Goal: Task Accomplishment & Management: Use online tool/utility

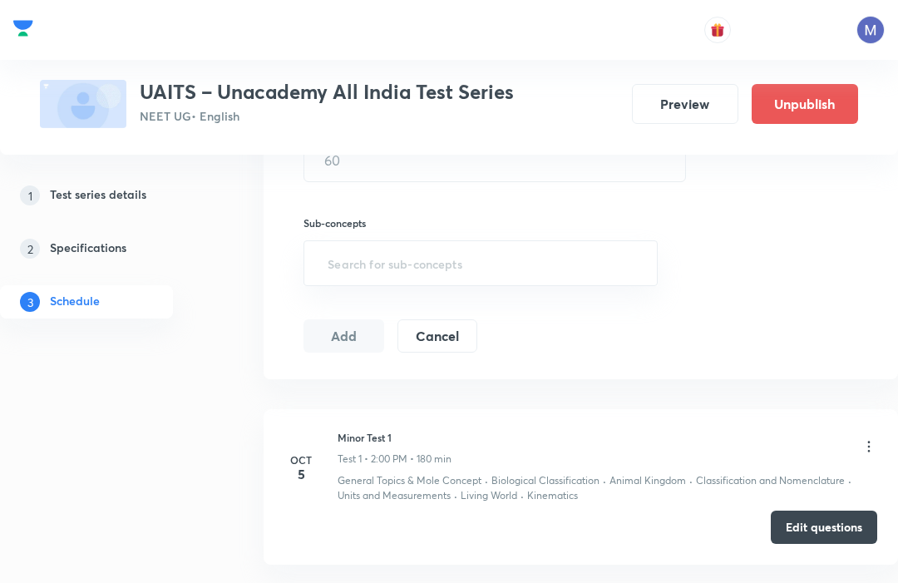
scroll to position [592, 0]
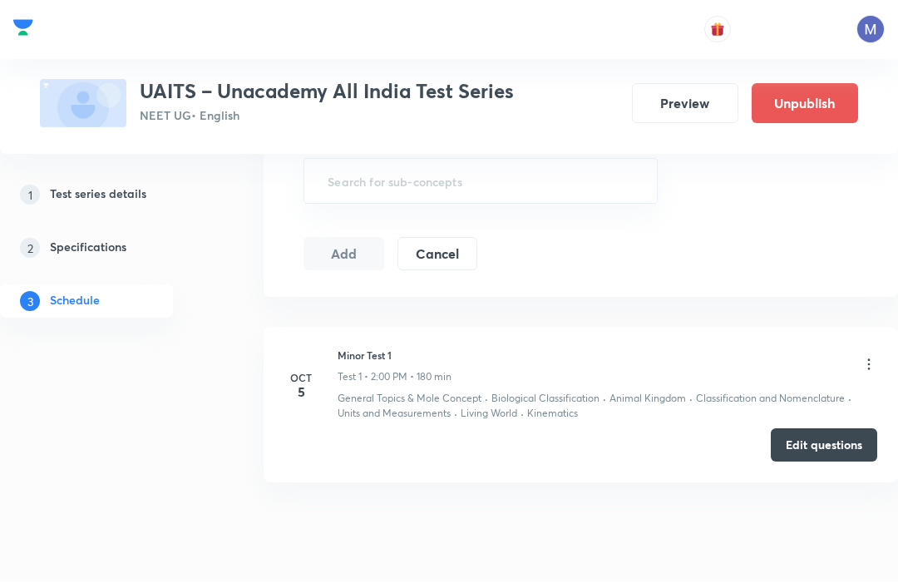
click at [813, 447] on button "Edit questions" at bounding box center [824, 445] width 106 height 33
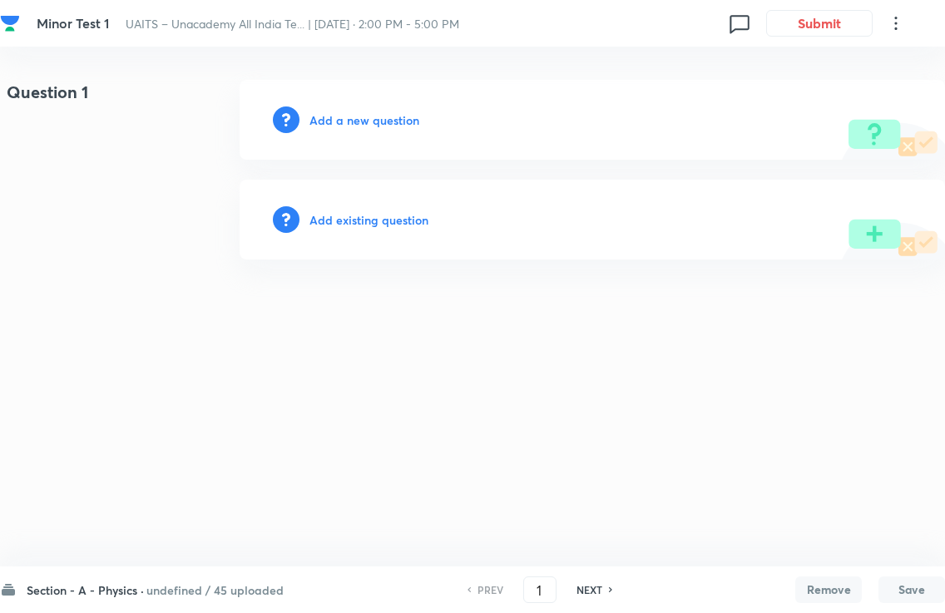
click at [154, 575] on div "Section - A - Physics · undefined / 45 uploaded PREV 1 ​ NEXT Remove Save" at bounding box center [472, 589] width 945 height 47
click at [146, 582] on h6 "undefined / 45 uploaded" at bounding box center [214, 589] width 137 height 17
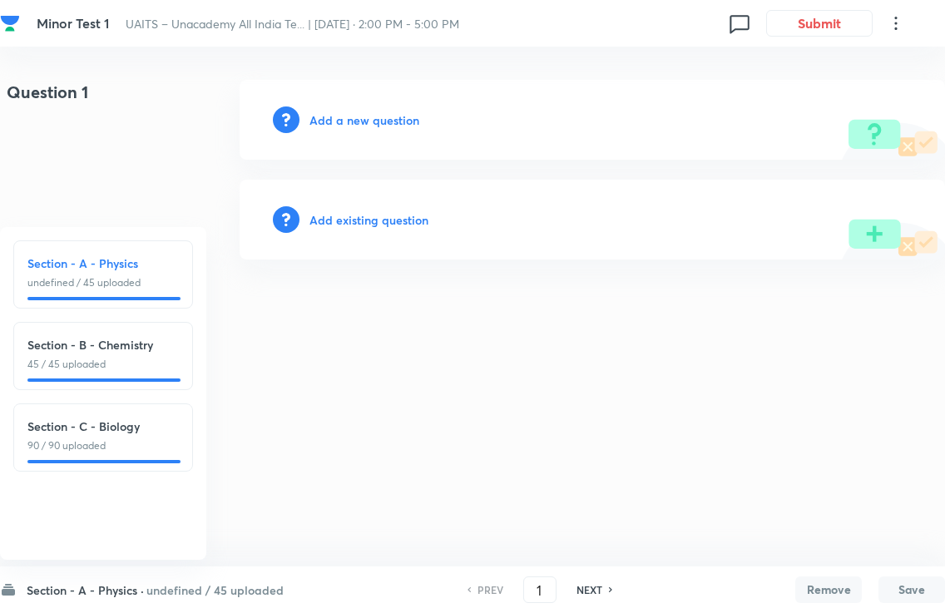
click at [94, 269] on h6 "Section - A - Physics" at bounding box center [102, 263] width 151 height 17
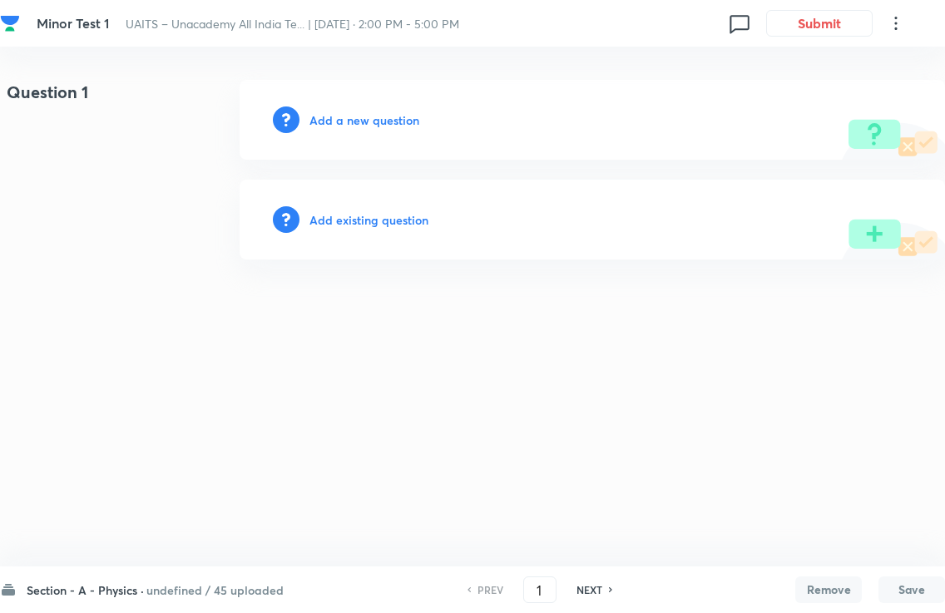
click at [119, 581] on h6 "Section - A - Physics ·" at bounding box center [85, 589] width 117 height 17
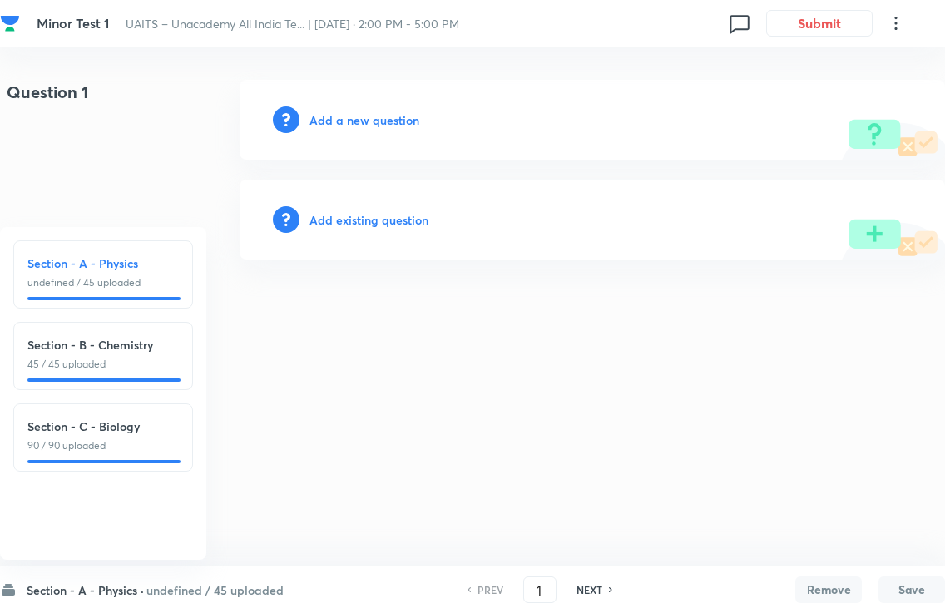
click at [116, 345] on h6 "Section - B - Chemistry" at bounding box center [102, 344] width 151 height 17
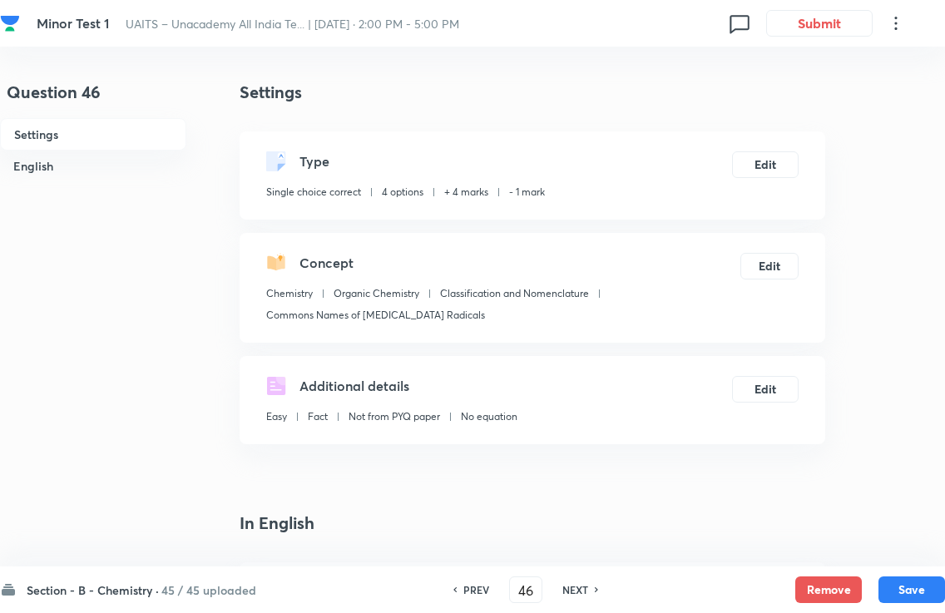
click at [117, 582] on h6 "Section - B - Chemistry ·" at bounding box center [93, 589] width 132 height 17
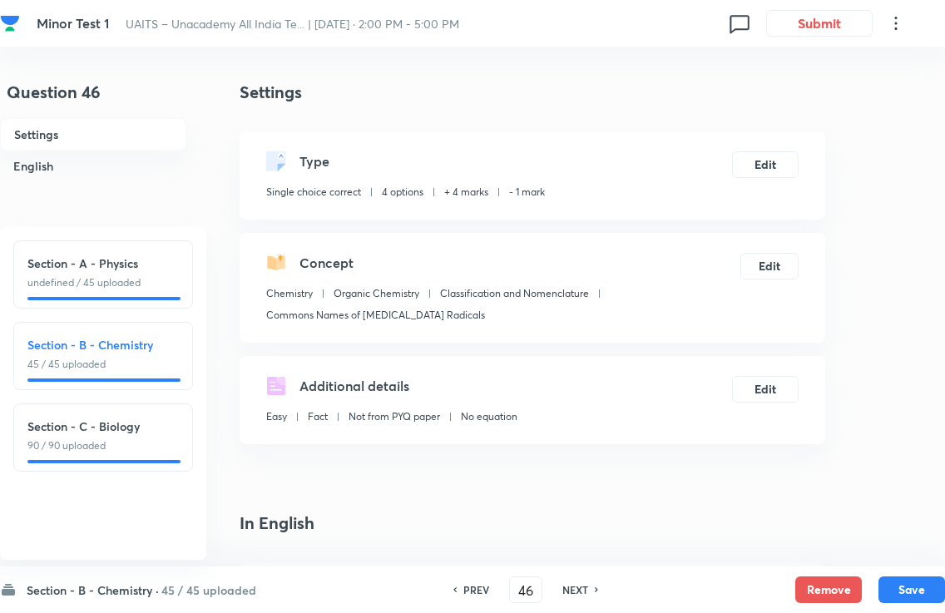
click at [104, 264] on h6 "Section - A - Physics" at bounding box center [102, 263] width 151 height 17
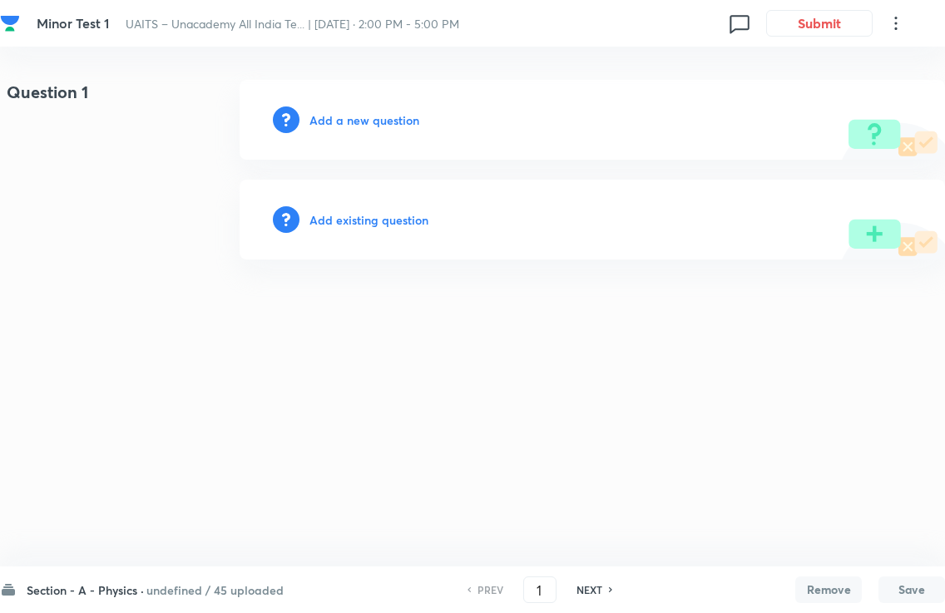
click at [140, 582] on h6 "Section - A - Physics ·" at bounding box center [85, 589] width 117 height 17
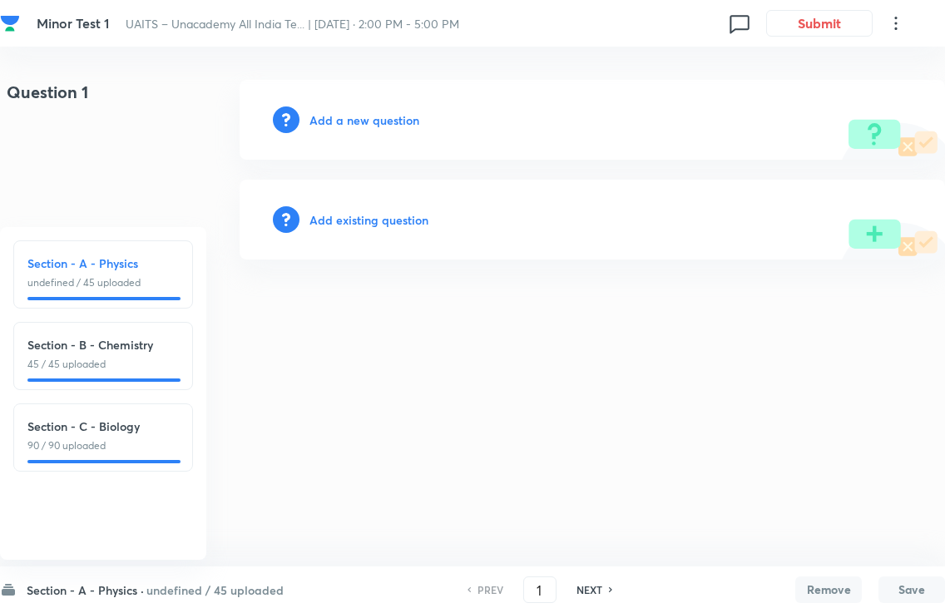
click at [95, 265] on h6 "Section - A - Physics" at bounding box center [102, 263] width 151 height 17
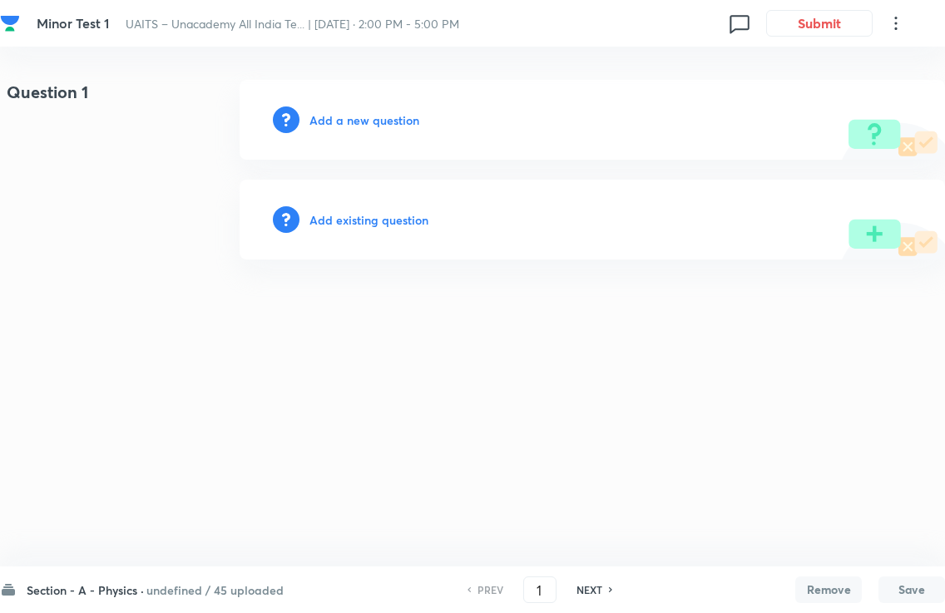
click at [600, 582] on div "Section - A - Physics · undefined / 45 uploaded PREV 1 ​ NEXT Remove Save" at bounding box center [472, 589] width 945 height 47
click at [596, 582] on h6 "NEXT" at bounding box center [589, 589] width 26 height 15
click at [598, 582] on h6 "NEXT" at bounding box center [589, 589] width 26 height 15
click at [601, 582] on div "PREV 3 ​ NEXT" at bounding box center [539, 589] width 215 height 27
click at [596, 582] on h6 "NEXT" at bounding box center [589, 589] width 26 height 15
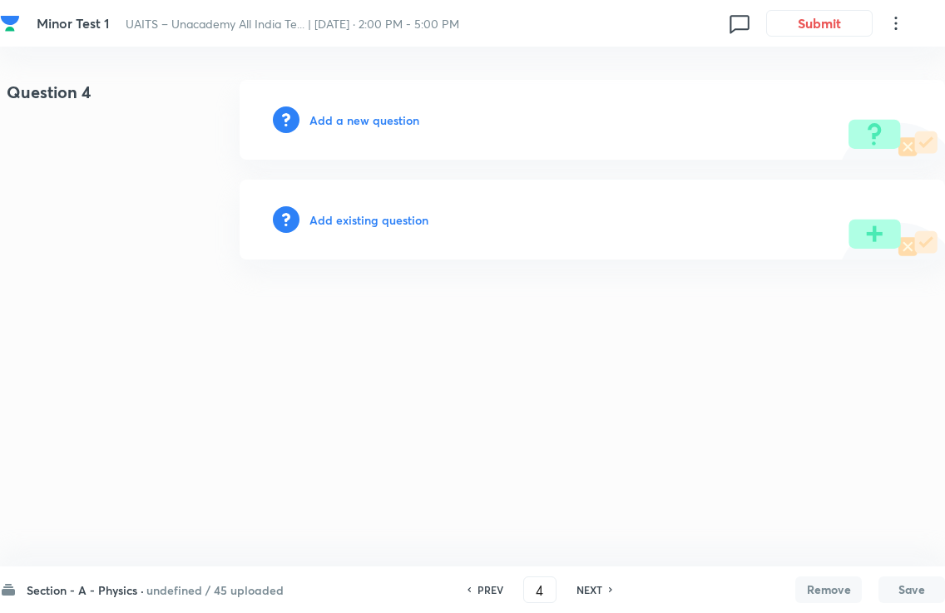
click at [158, 581] on h6 "undefined / 45 uploaded" at bounding box center [214, 589] width 137 height 17
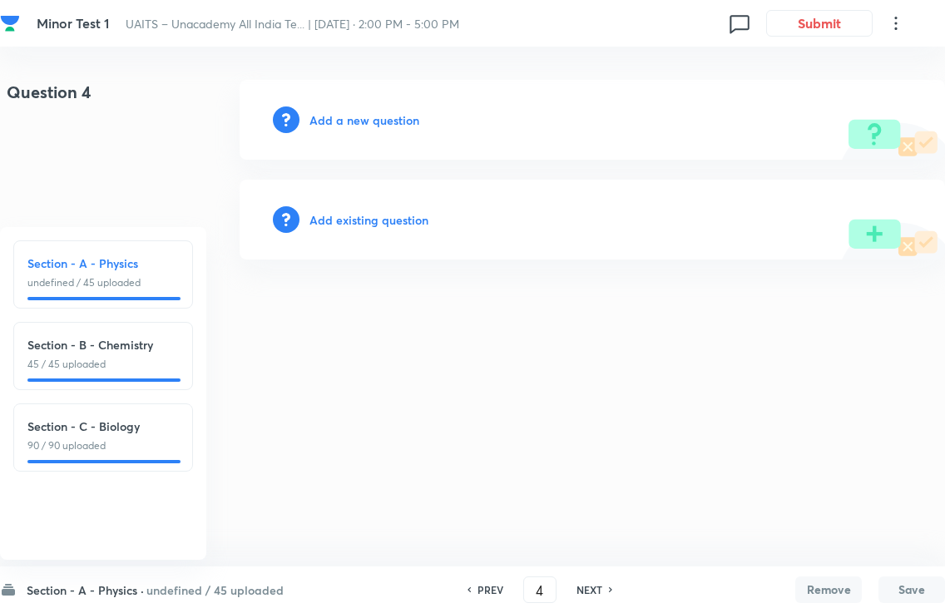
click at [103, 363] on p "45 / 45 uploaded" at bounding box center [102, 364] width 151 height 15
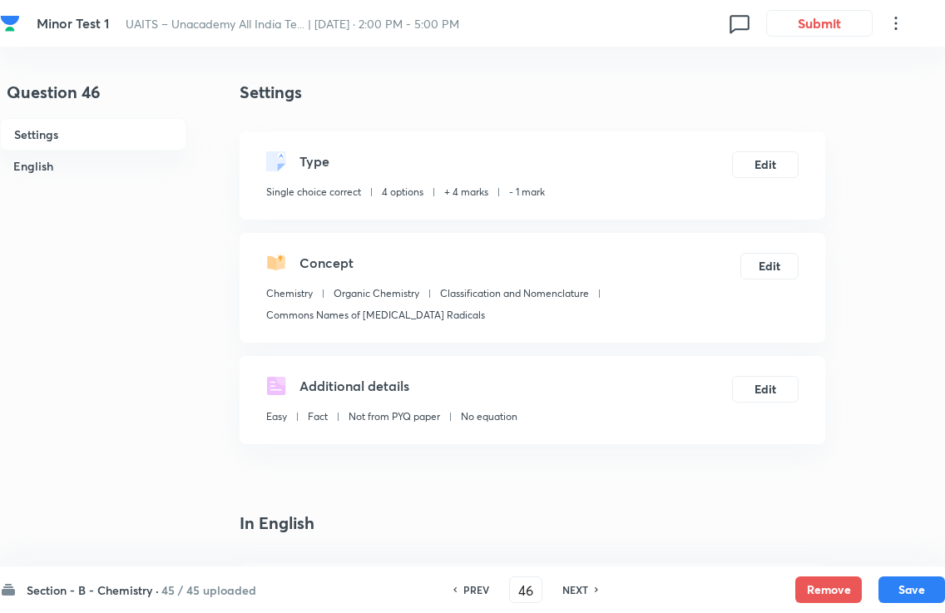
click at [595, 582] on div "NEXT" at bounding box center [578, 589] width 44 height 15
click at [591, 580] on div "PREV 46 ​ NEXT" at bounding box center [525, 589] width 215 height 27
type input "47"
checkbox input "false"
checkbox input "true"
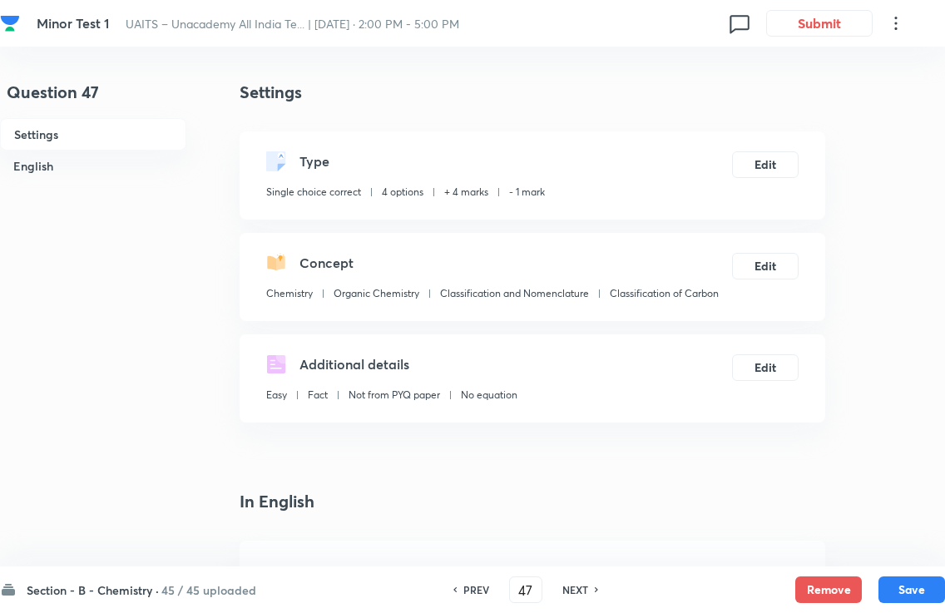
click at [580, 582] on h6 "NEXT" at bounding box center [575, 589] width 26 height 15
type input "48"
checkbox input "true"
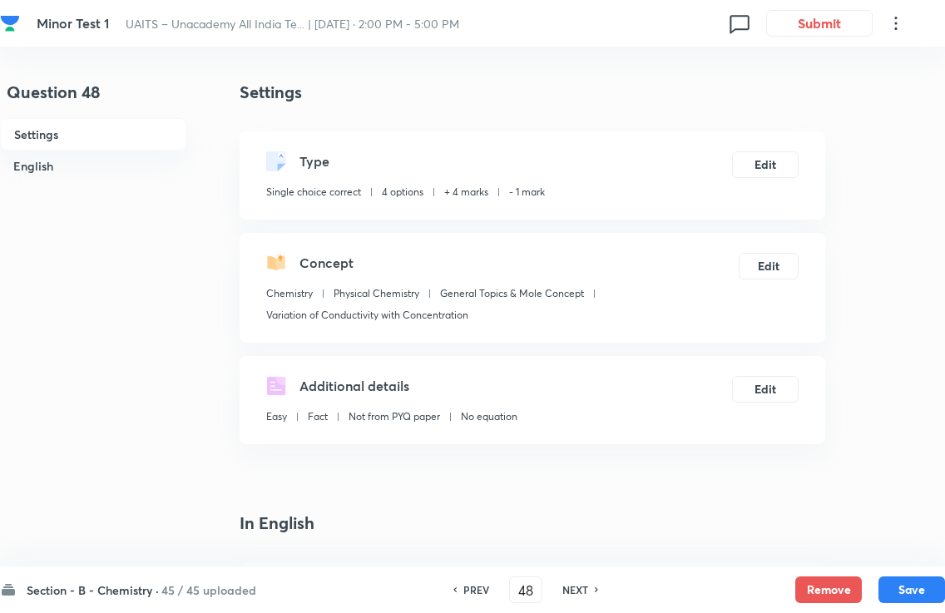
click at [579, 582] on h6 "NEXT" at bounding box center [575, 589] width 26 height 15
type input "49"
checkbox input "false"
checkbox input "true"
click at [576, 582] on h6 "NEXT" at bounding box center [575, 589] width 26 height 15
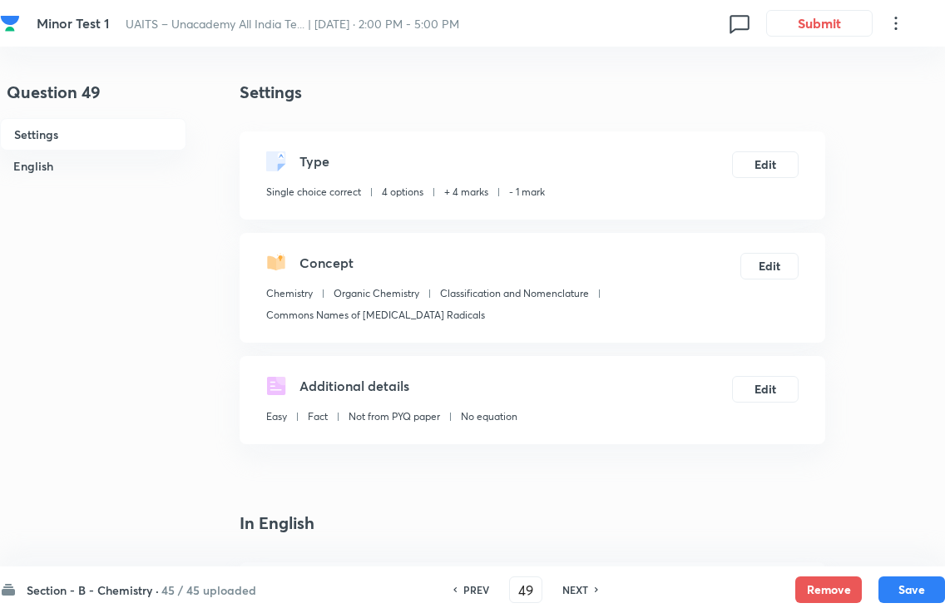
type input "50"
checkbox input "true"
checkbox input "false"
click at [579, 582] on h6 "NEXT" at bounding box center [575, 589] width 26 height 15
type input "51"
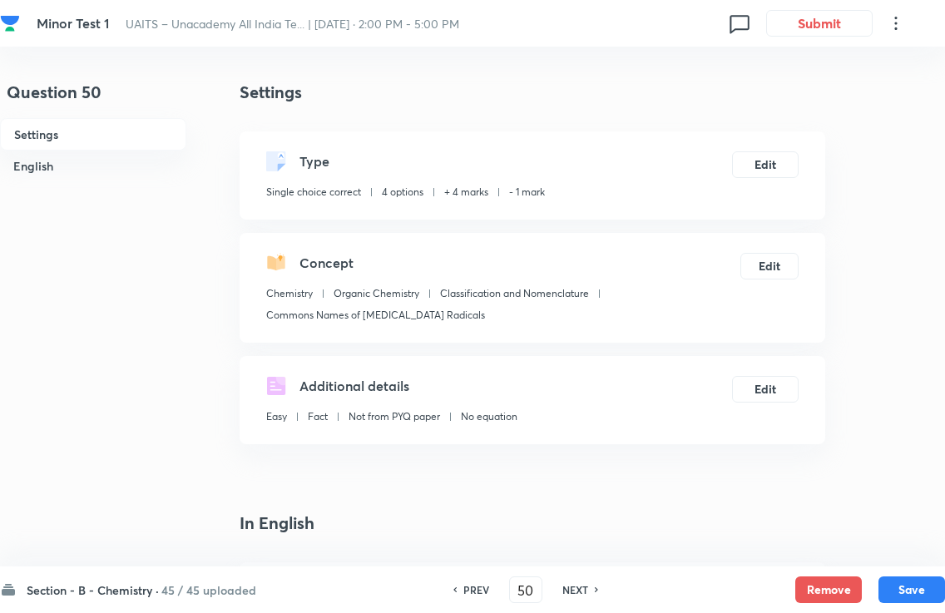
checkbox input "false"
checkbox input "true"
click at [579, 582] on h6 "NEXT" at bounding box center [575, 589] width 26 height 15
type input "52"
checkbox input "false"
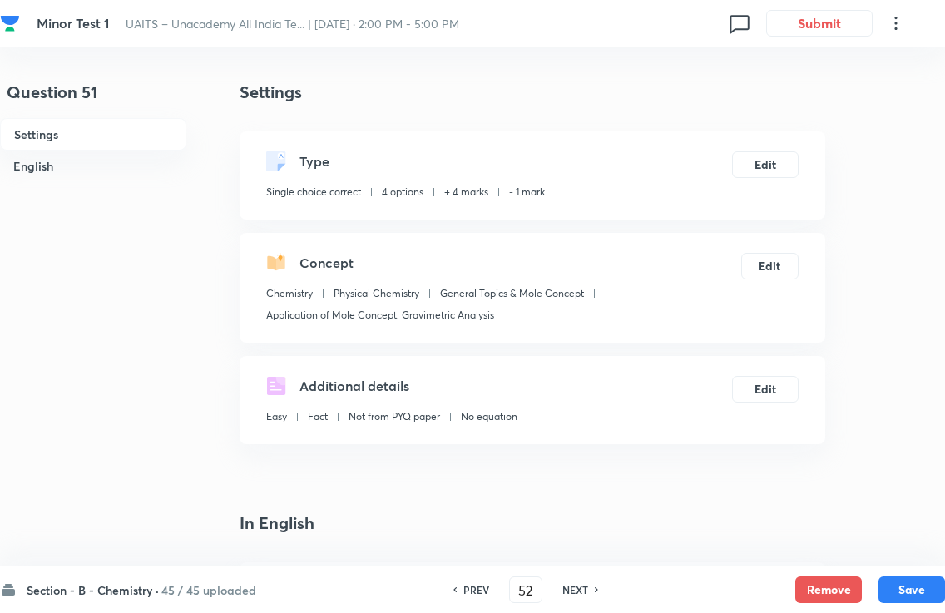
checkbox input "true"
click at [579, 582] on h6 "NEXT" at bounding box center [575, 589] width 26 height 15
type input "53"
checkbox input "false"
checkbox input "true"
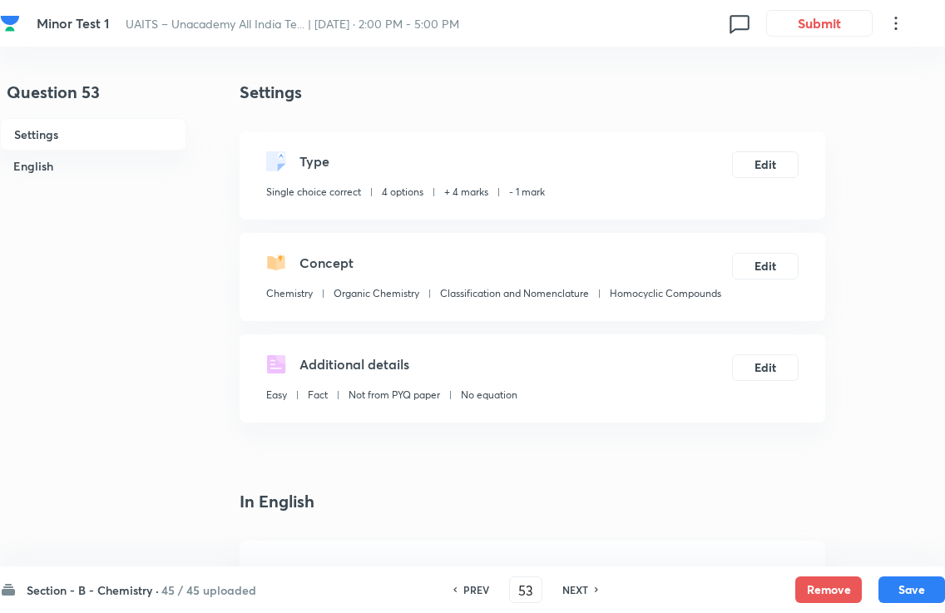
click at [579, 582] on h6 "NEXT" at bounding box center [575, 589] width 26 height 15
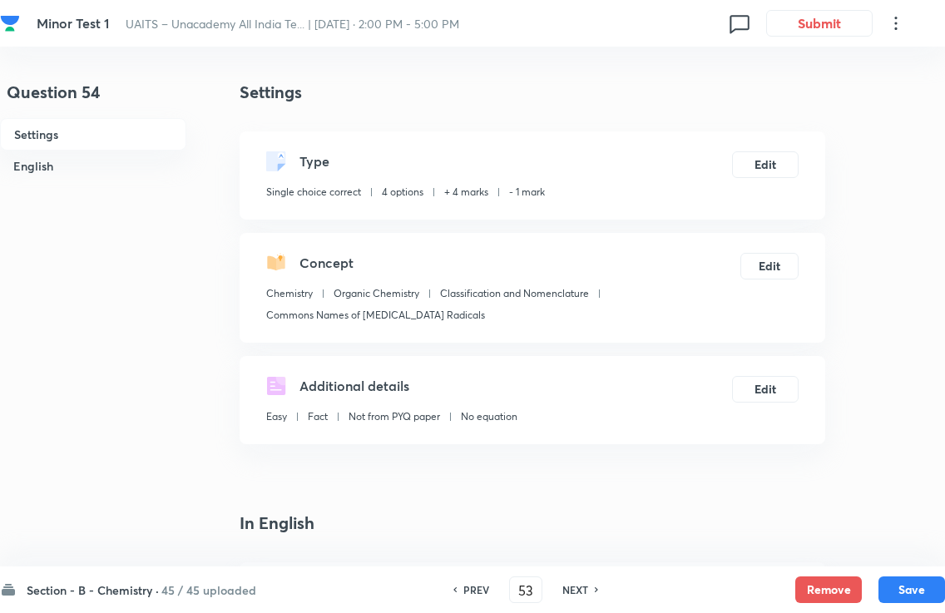
type input "54"
checkbox input "true"
checkbox input "false"
click at [581, 582] on h6 "NEXT" at bounding box center [575, 589] width 26 height 15
type input "55"
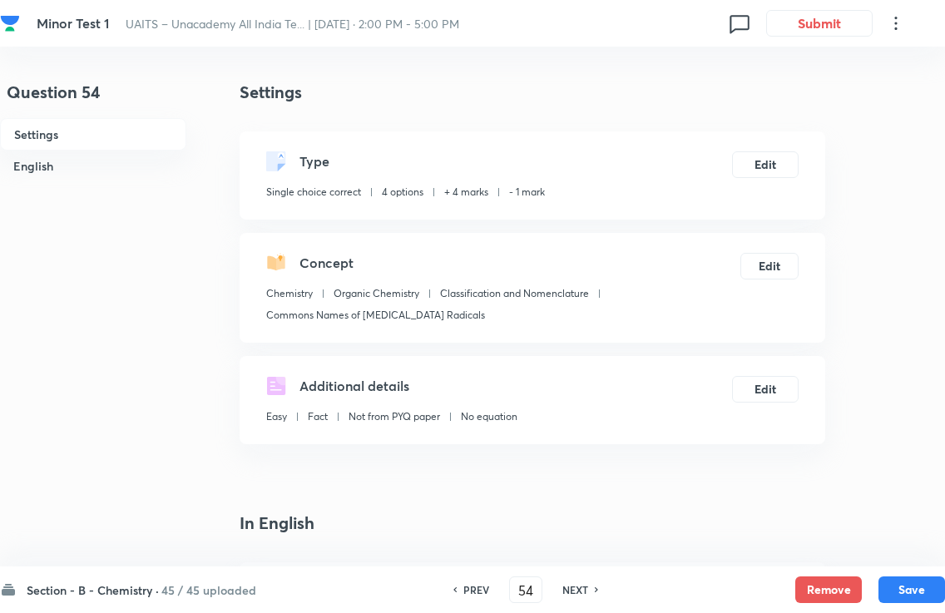
checkbox input "false"
checkbox input "true"
click at [581, 582] on h6 "NEXT" at bounding box center [575, 589] width 26 height 15
type input "56"
checkbox input "false"
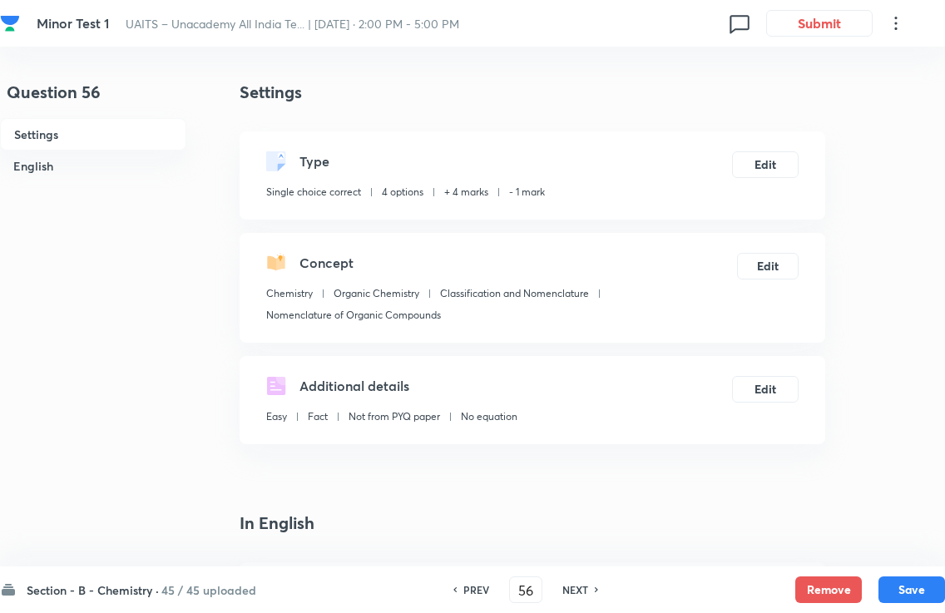
checkbox input "true"
click at [580, 582] on h6 "NEXT" at bounding box center [575, 589] width 26 height 15
type input "57"
checkbox input "false"
checkbox input "true"
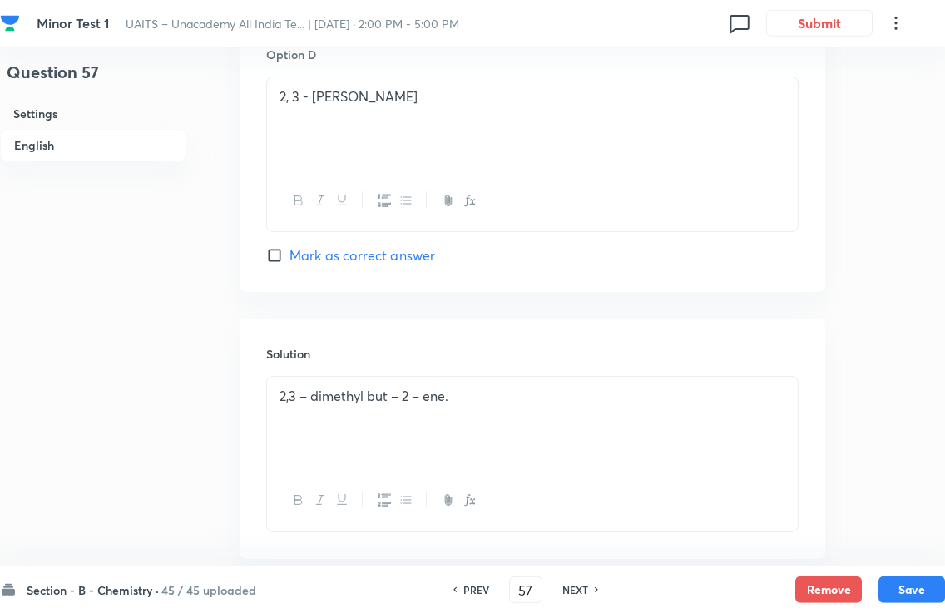
scroll to position [1620, 0]
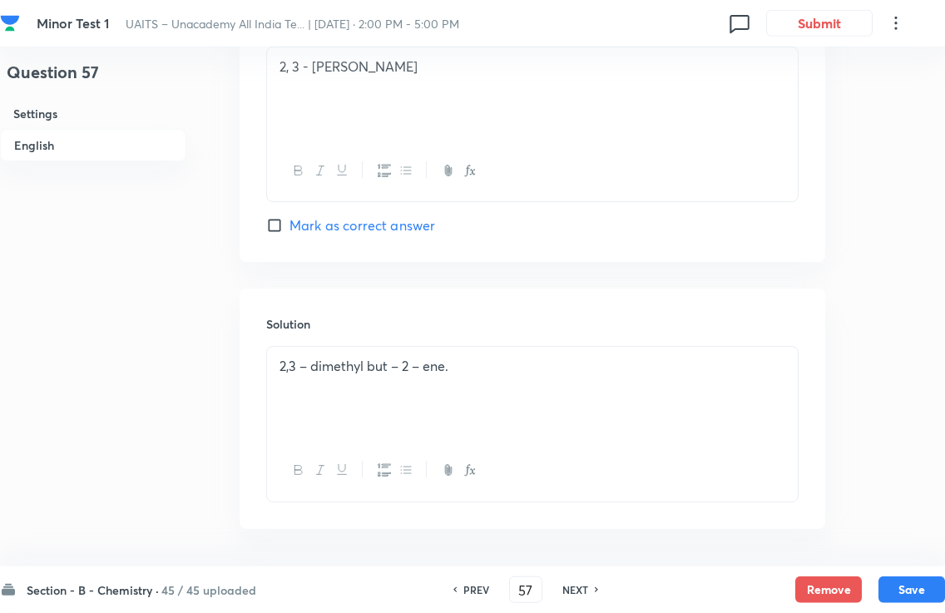
click at [579, 582] on div "PREV 57 ​ NEXT" at bounding box center [525, 589] width 215 height 27
click at [577, 582] on h6 "NEXT" at bounding box center [575, 589] width 26 height 15
type input "58"
checkbox input "false"
checkbox input "true"
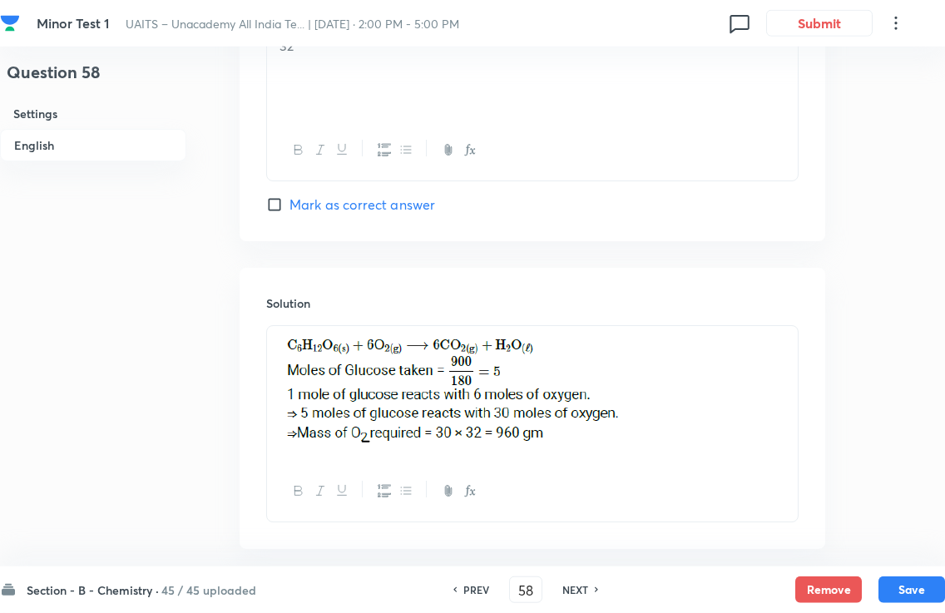
scroll to position [1600, 0]
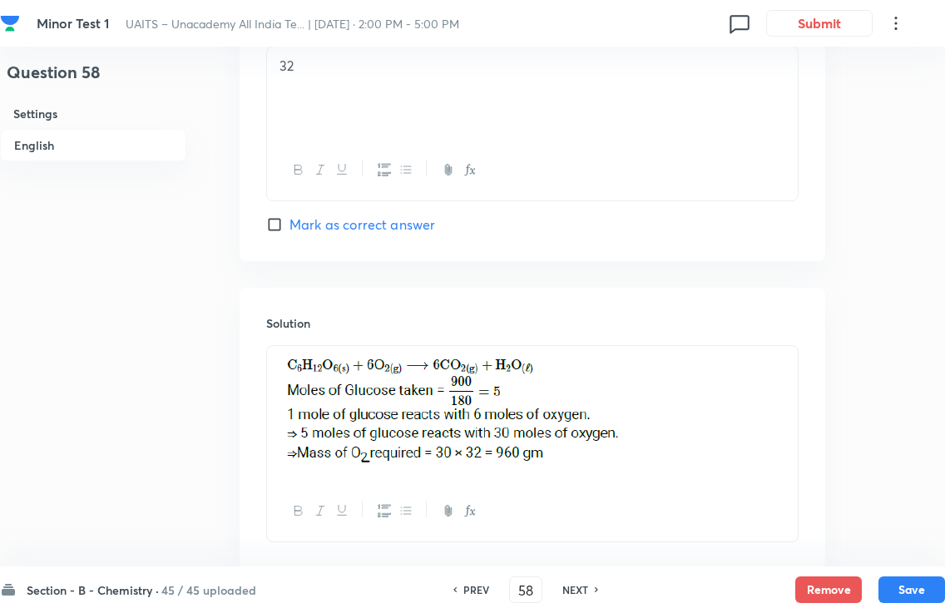
click at [576, 582] on h6 "NEXT" at bounding box center [575, 589] width 26 height 15
type input "59"
checkbox input "false"
click at [576, 582] on h6 "NEXT" at bounding box center [575, 589] width 26 height 15
checkbox input "true"
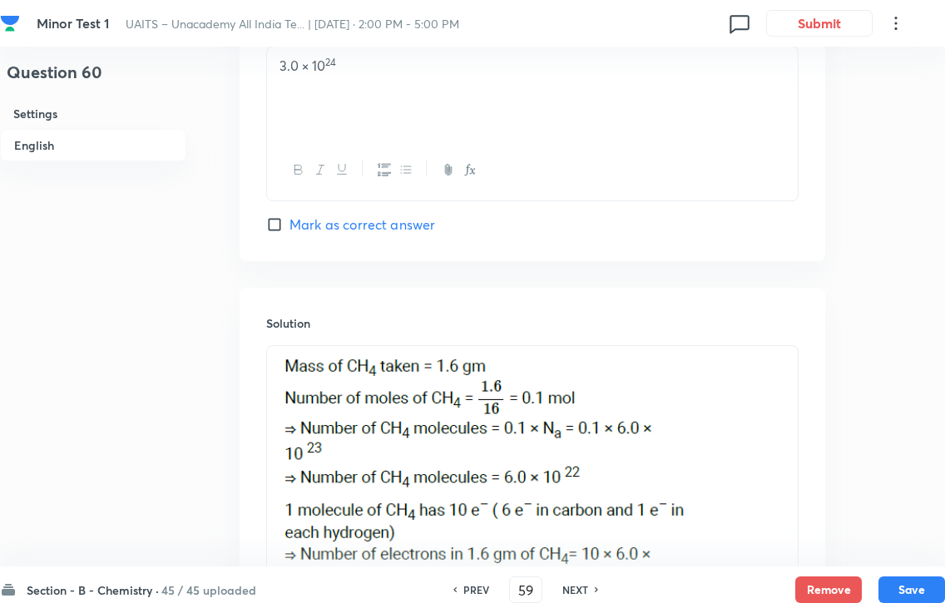
type input "60"
checkbox input "true"
checkbox input "false"
click at [576, 582] on h6 "NEXT" at bounding box center [575, 589] width 26 height 15
type input "61"
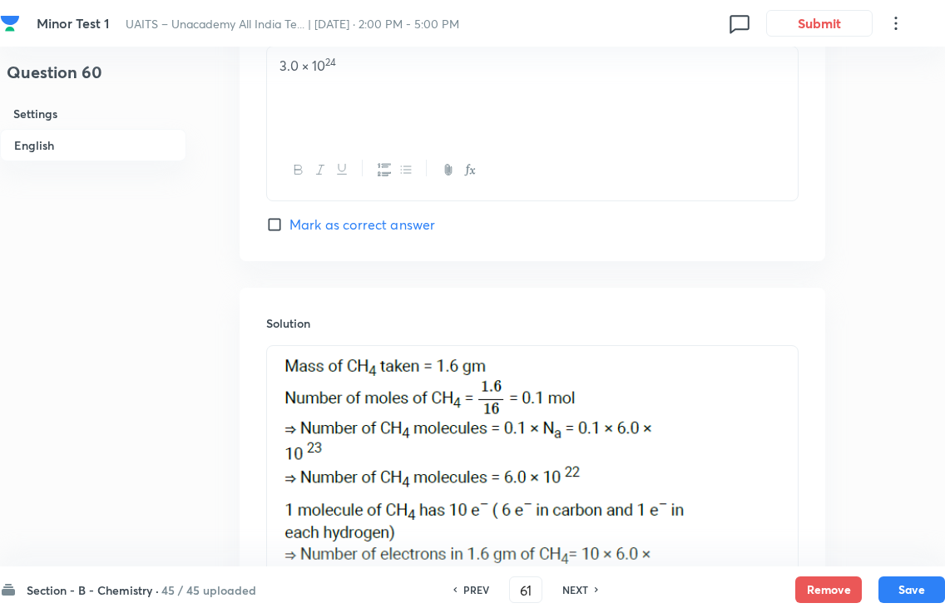
checkbox input "true"
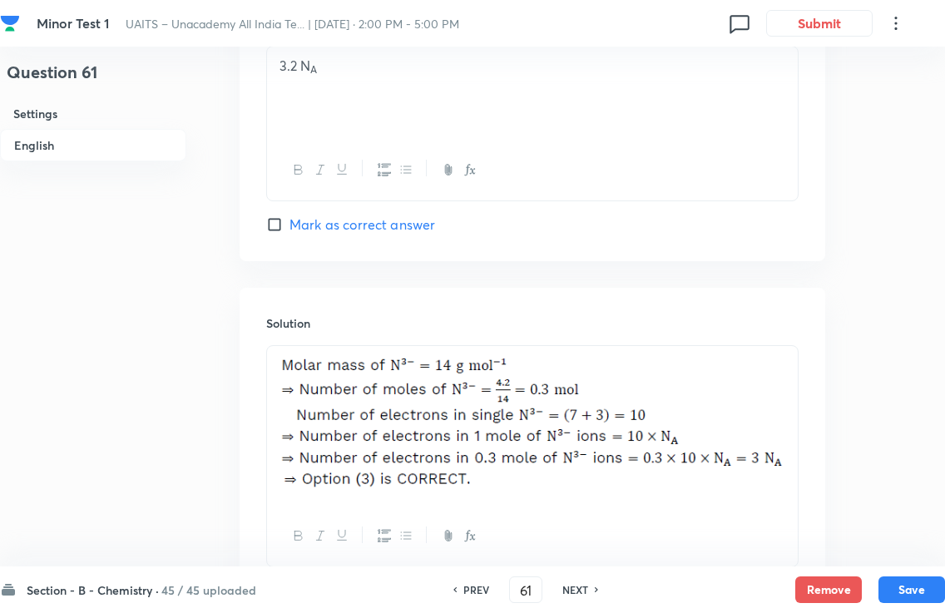
click at [576, 582] on h6 "NEXT" at bounding box center [575, 589] width 26 height 15
type input "62"
checkbox input "true"
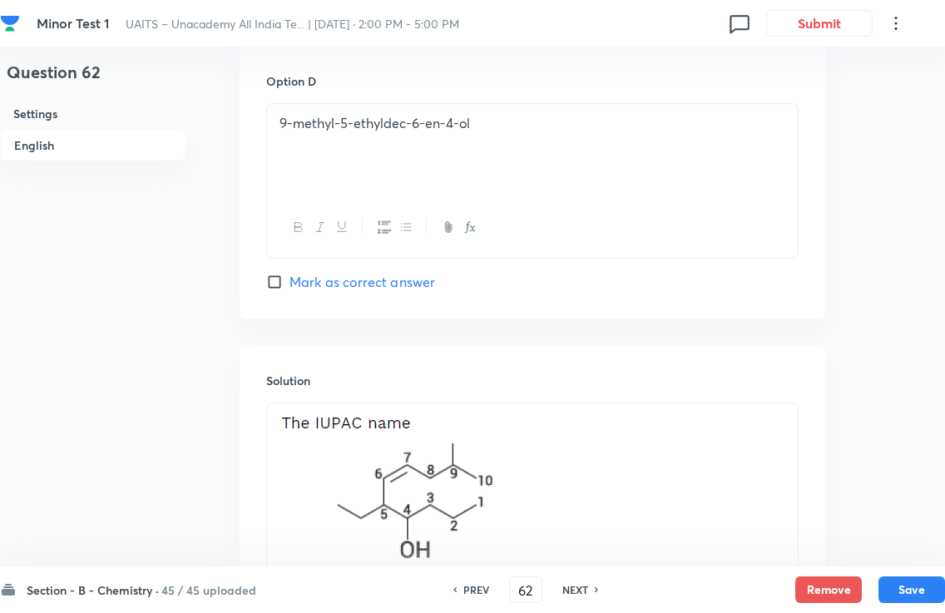
click at [576, 582] on h6 "NEXT" at bounding box center [575, 589] width 26 height 15
type input "63"
checkbox input "false"
checkbox input "true"
click at [576, 582] on h6 "NEXT" at bounding box center [575, 589] width 26 height 15
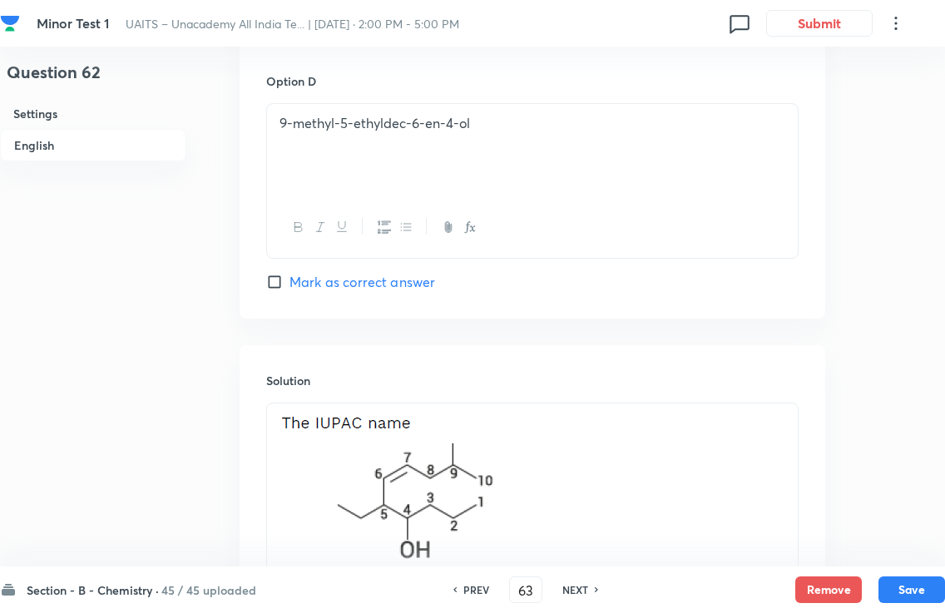
type input "64"
checkbox input "true"
checkbox input "false"
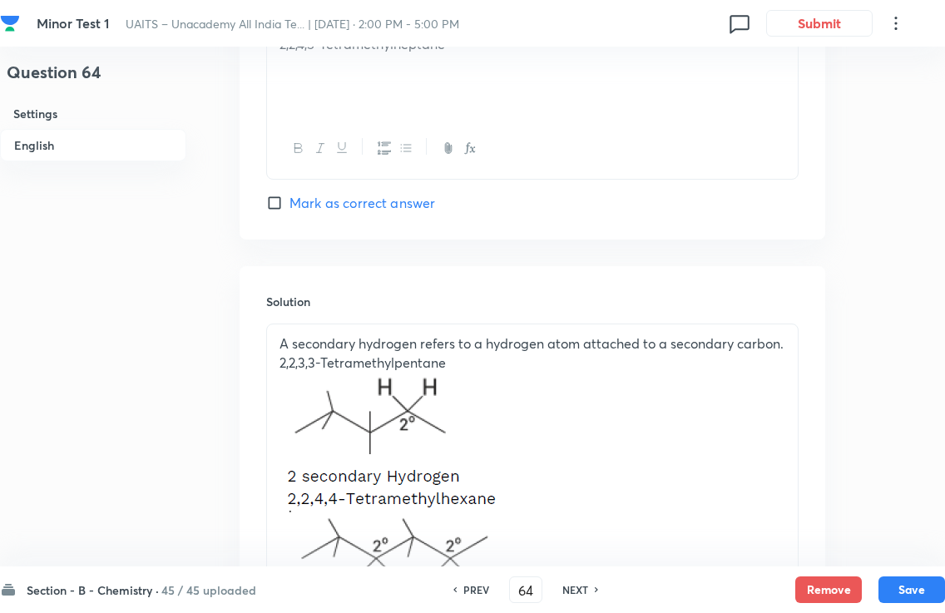
scroll to position [1579, 0]
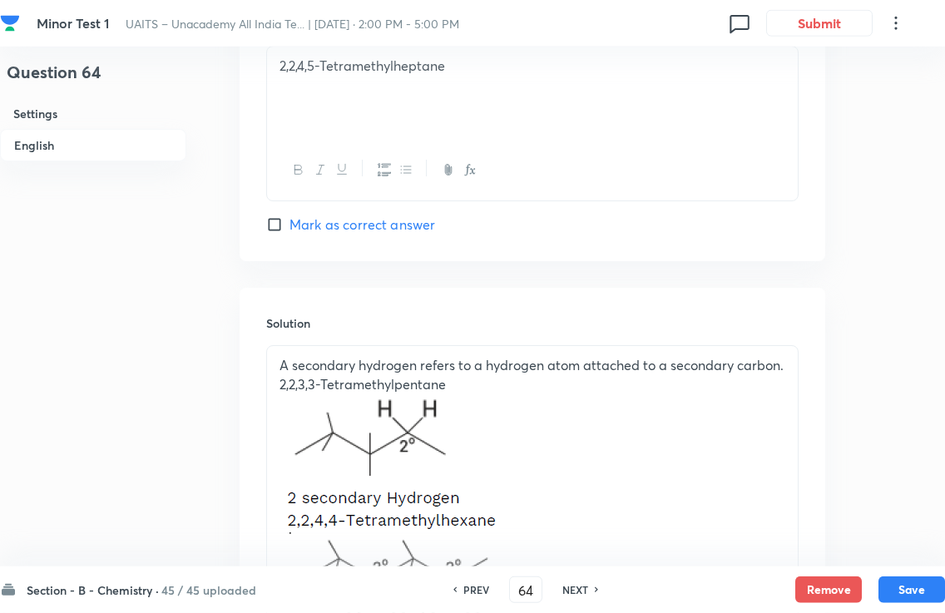
click at [576, 582] on h6 "NEXT" at bounding box center [575, 589] width 26 height 15
type input "65"
checkbox input "false"
checkbox input "true"
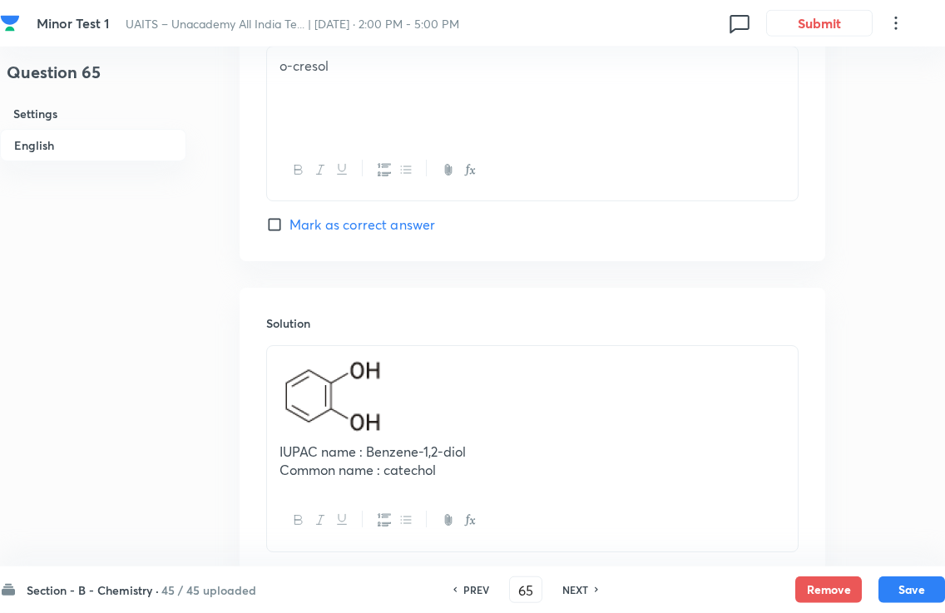
click at [576, 582] on h6 "NEXT" at bounding box center [575, 589] width 26 height 15
type input "66"
checkbox input "false"
checkbox input "true"
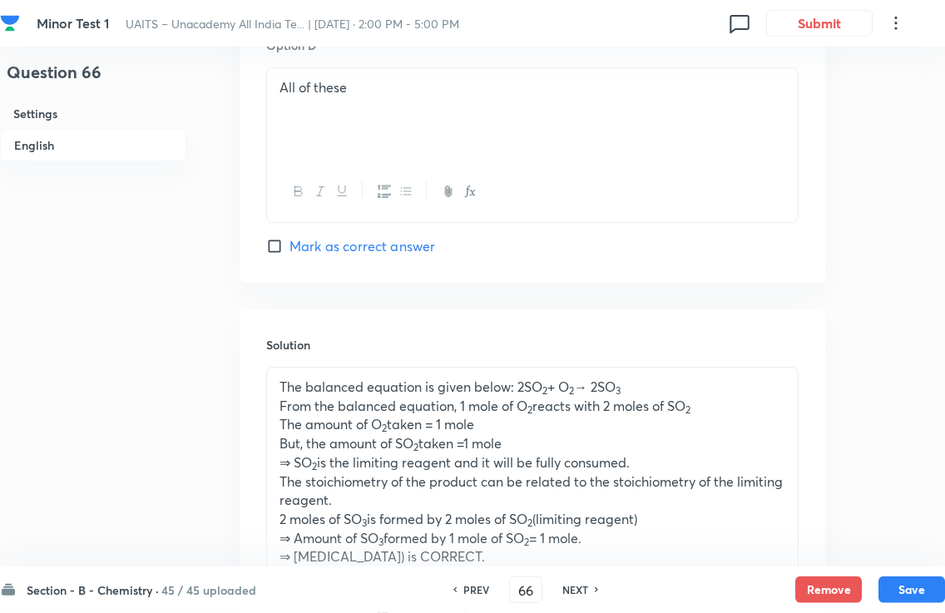
click at [576, 582] on h6 "NEXT" at bounding box center [575, 589] width 26 height 15
type input "67"
checkbox input "false"
checkbox input "true"
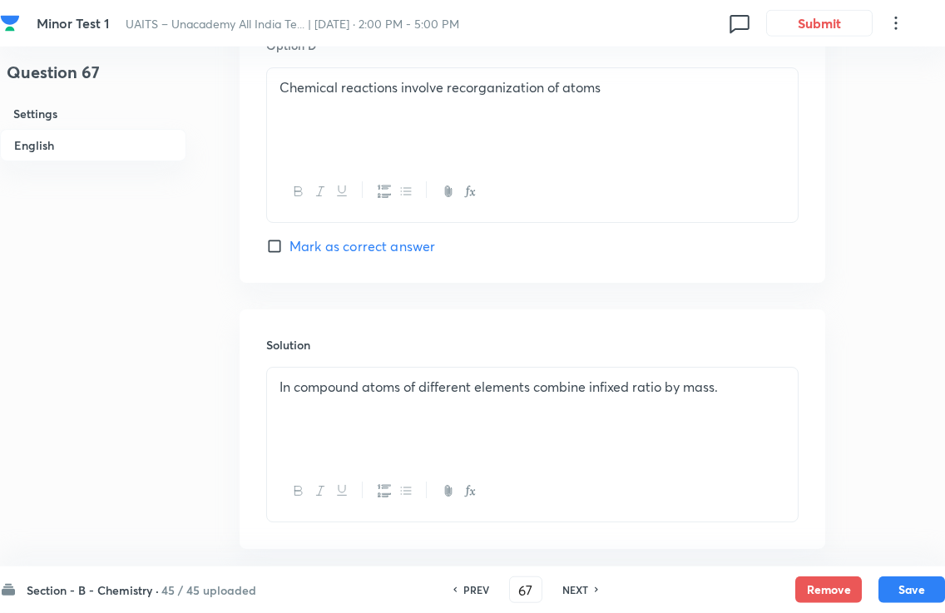
click at [576, 582] on h6 "NEXT" at bounding box center [575, 589] width 26 height 15
type input "68"
checkbox input "true"
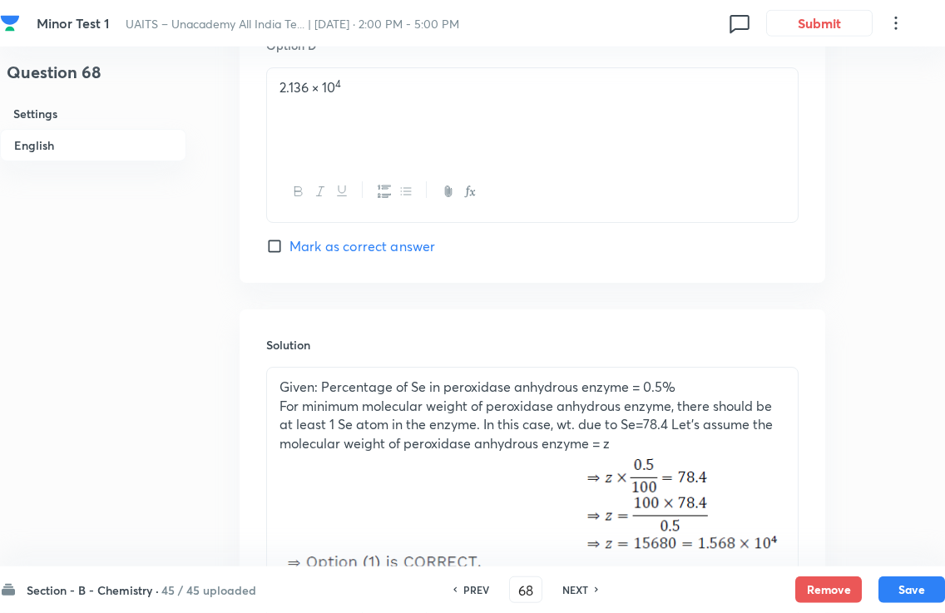
click at [579, 582] on h6 "NEXT" at bounding box center [575, 589] width 26 height 15
type input "69"
checkbox input "false"
checkbox input "true"
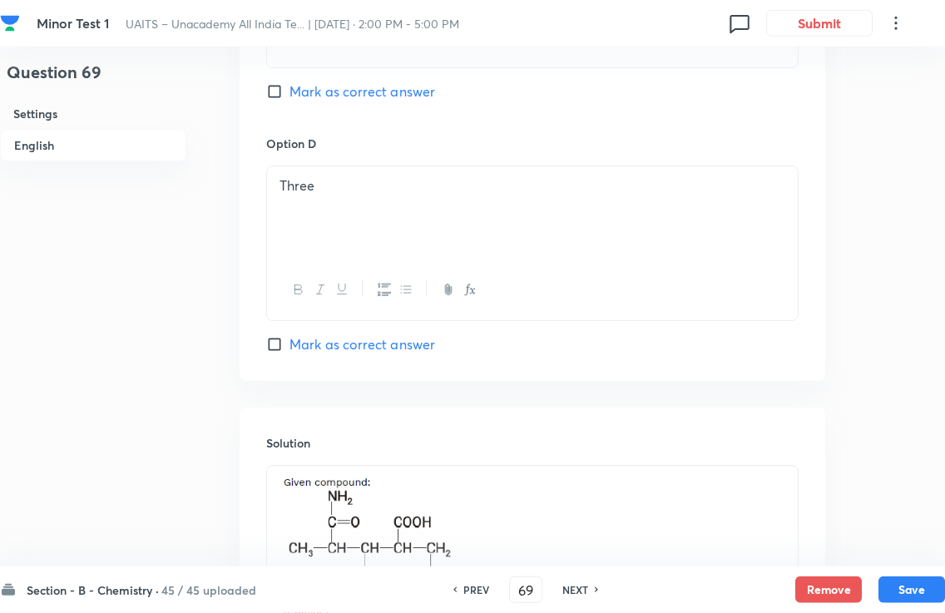
click at [585, 582] on h6 "NEXT" at bounding box center [575, 589] width 26 height 15
type input "70"
checkbox input "false"
checkbox input "true"
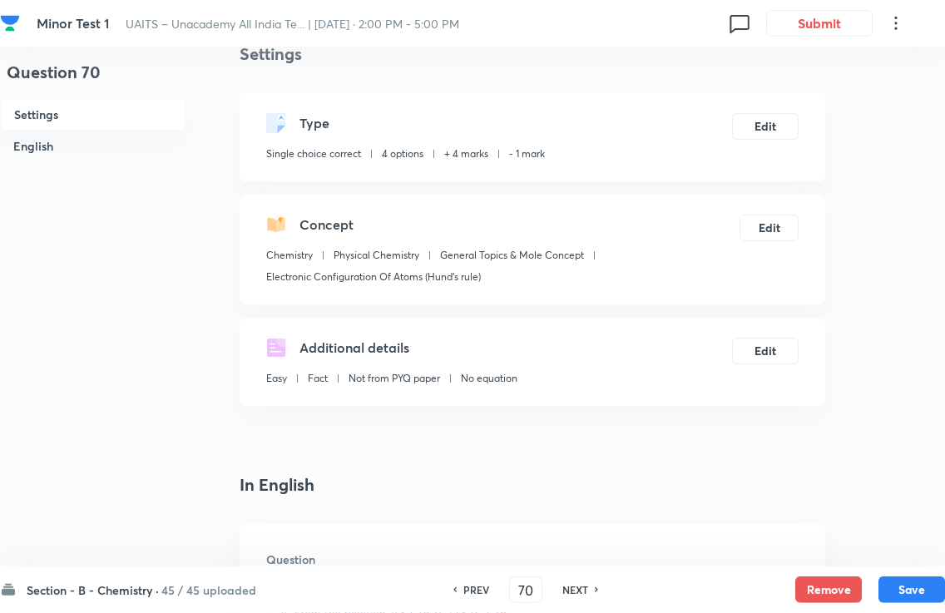
scroll to position [0, 0]
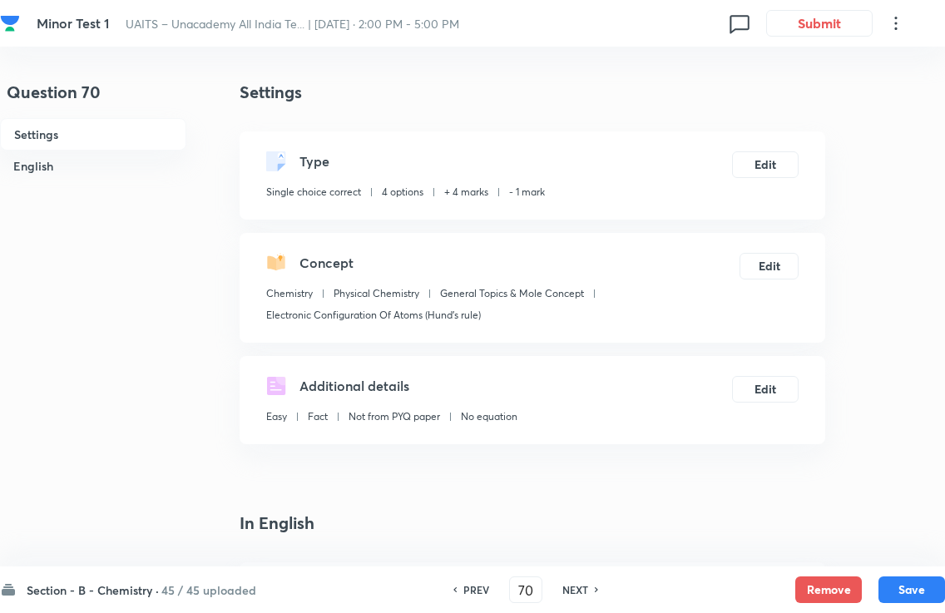
click at [166, 582] on h6 "45 / 45 uploaded" at bounding box center [208, 589] width 95 height 17
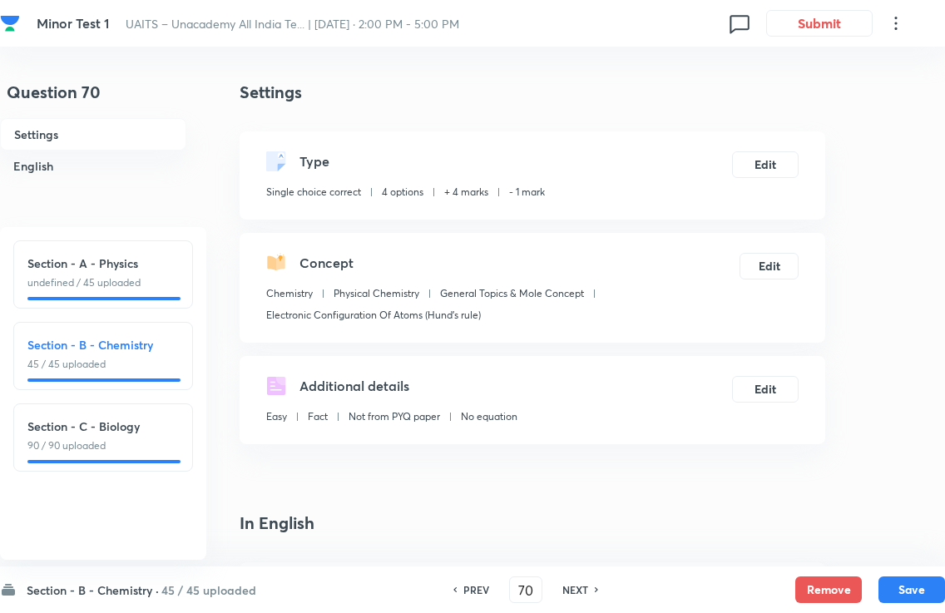
click at [136, 272] on div "Section - A - Physics undefined / 45 uploaded" at bounding box center [102, 273] width 151 height 36
type input "1"
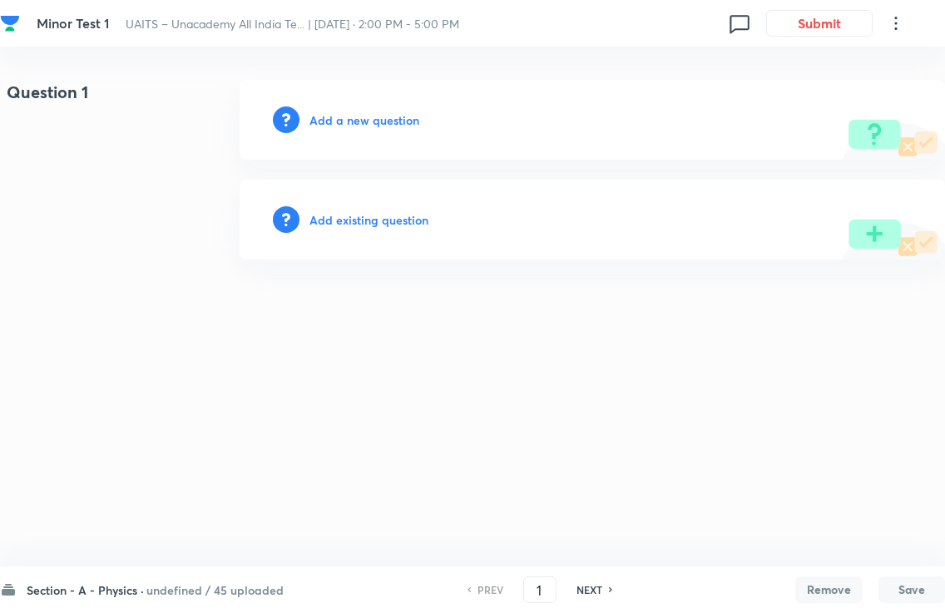
click at [190, 582] on h6 "undefined / 45 uploaded" at bounding box center [214, 589] width 137 height 17
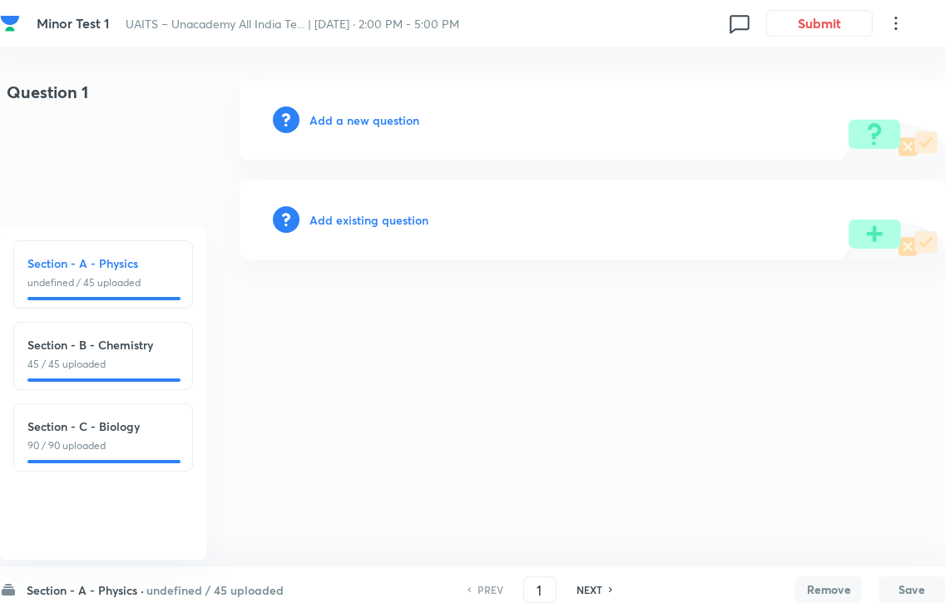
click at [116, 282] on p "undefined / 45 uploaded" at bounding box center [102, 282] width 151 height 15
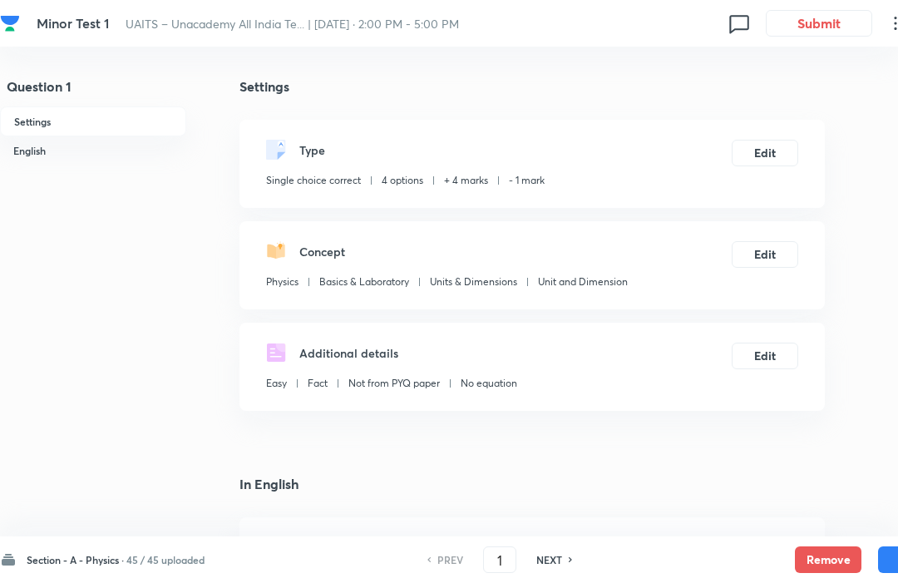
click at [198, 552] on h6 "45 / 45 uploaded" at bounding box center [165, 559] width 78 height 15
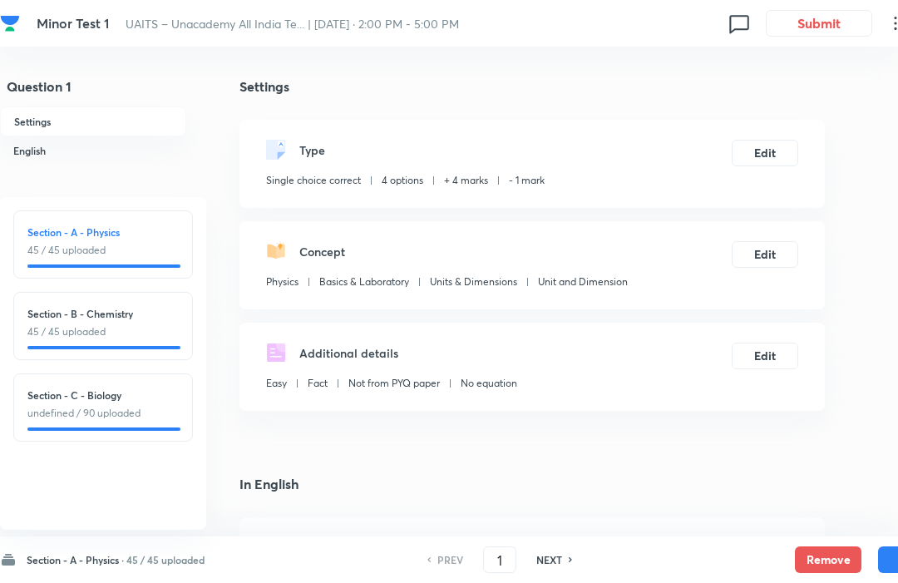
click at [195, 547] on div "Section - A - Physics · 45 / 45 uploaded Section - A - Physics 45 / 45 uploaded…" at bounding box center [472, 559] width 945 height 47
click at [137, 413] on p "undefined / 90 uploaded" at bounding box center [102, 413] width 151 height 15
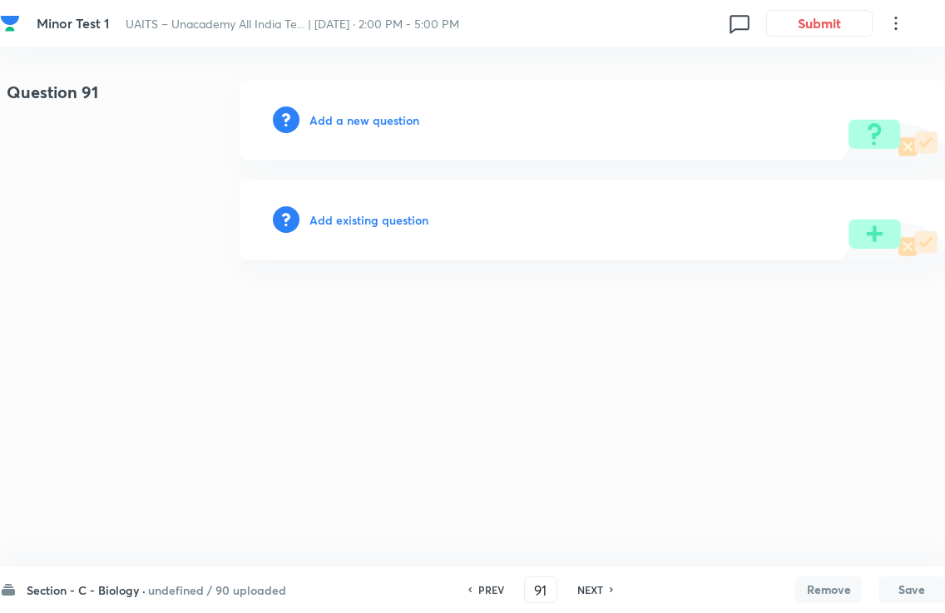
click at [156, 582] on h6 "undefined / 90 uploaded" at bounding box center [217, 589] width 138 height 17
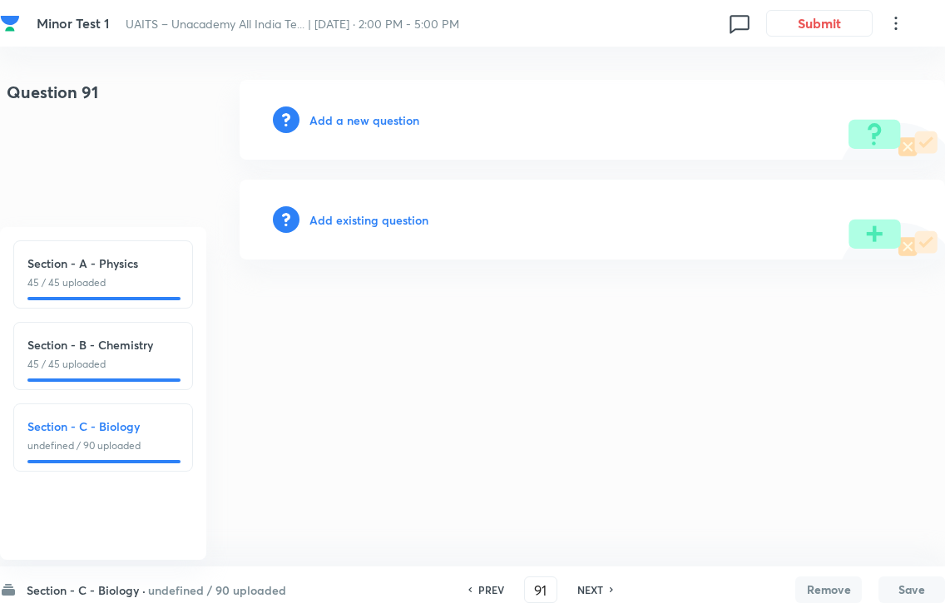
click at [89, 343] on h6 "Section - B - Chemistry" at bounding box center [102, 344] width 151 height 17
type input "46"
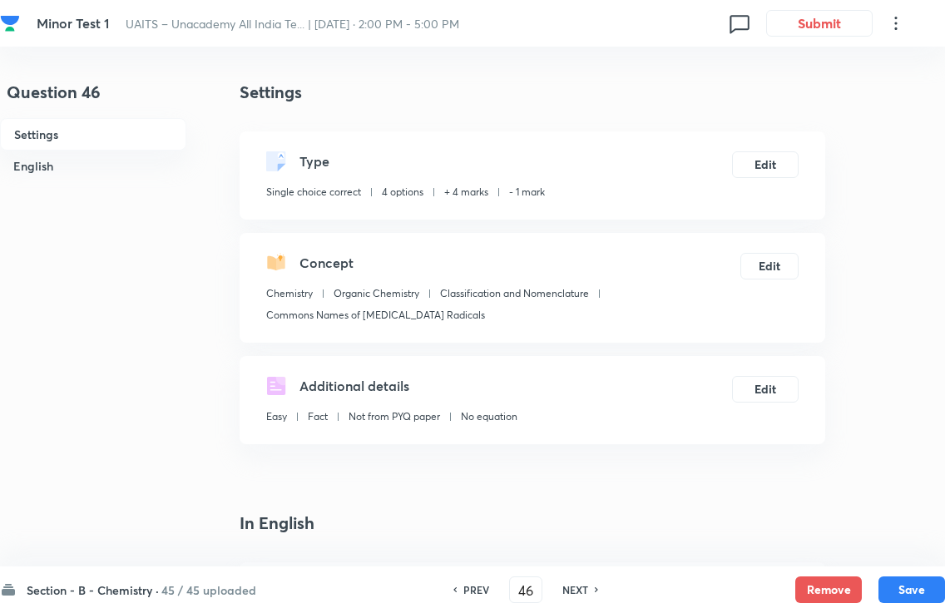
checkbox input "true"
click at [522, 579] on input "46" at bounding box center [526, 590] width 32 height 29
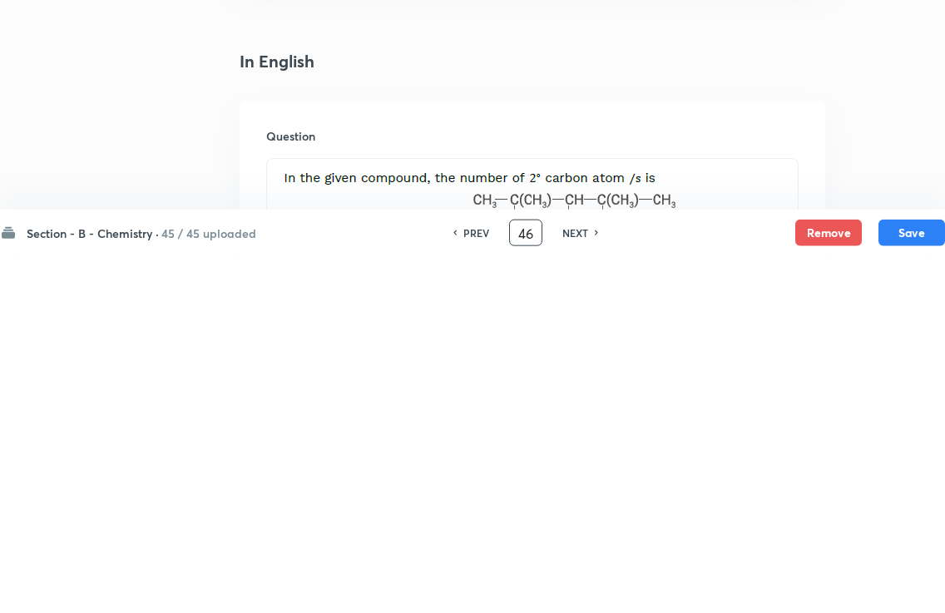
click at [546, 576] on div "PREV 46 ​ NEXT" at bounding box center [525, 589] width 215 height 27
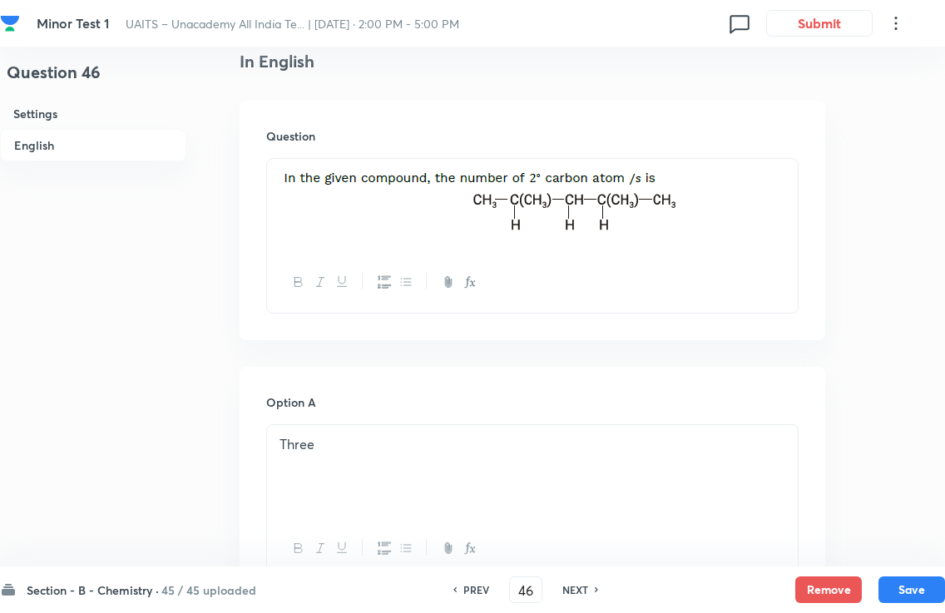
click at [537, 581] on input "46" at bounding box center [526, 590] width 32 height 29
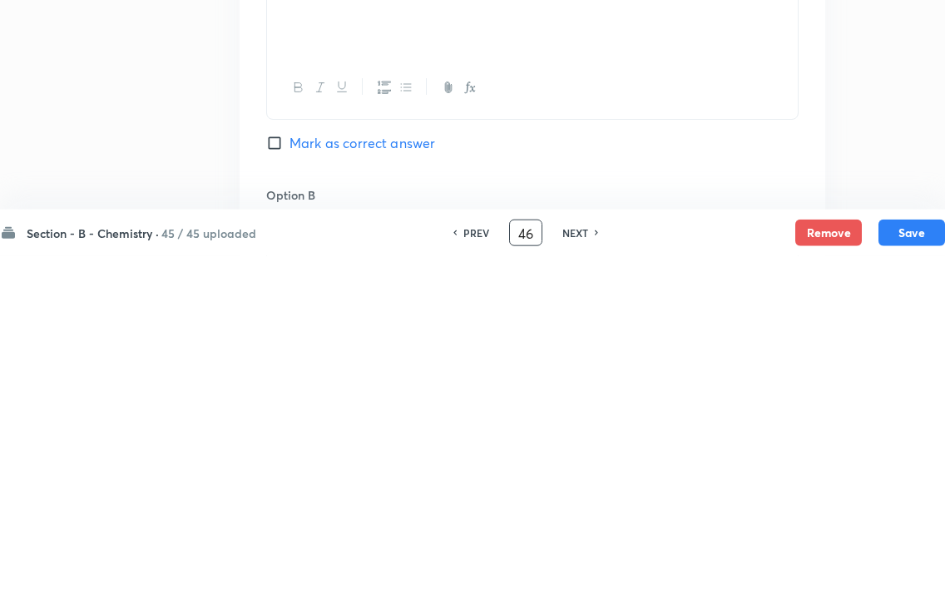
type input "4"
type input "75"
checkbox input "false"
checkbox input "true"
click at [179, 140] on div "Question 75 Settings English" at bounding box center [93, 582] width 186 height 2137
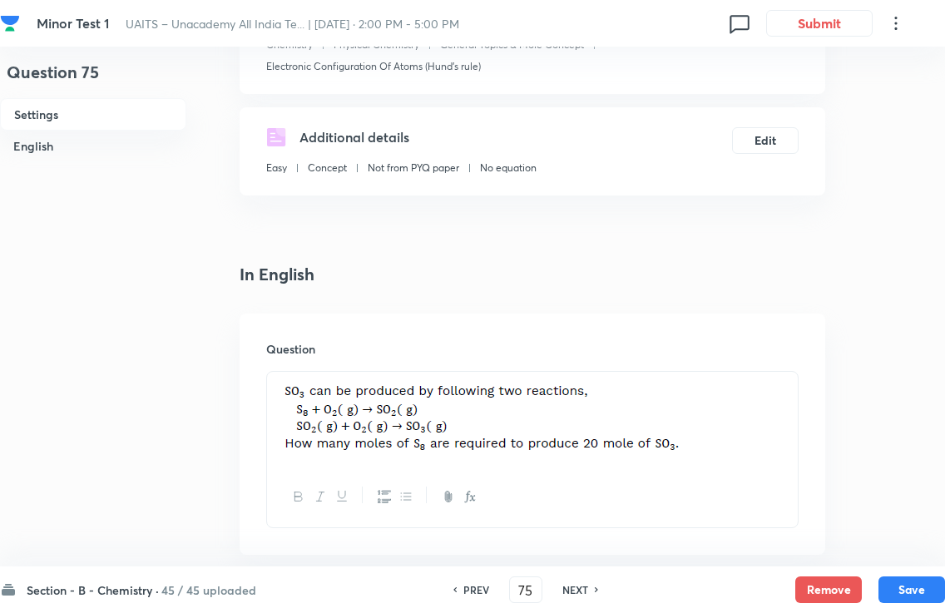
scroll to position [209, 0]
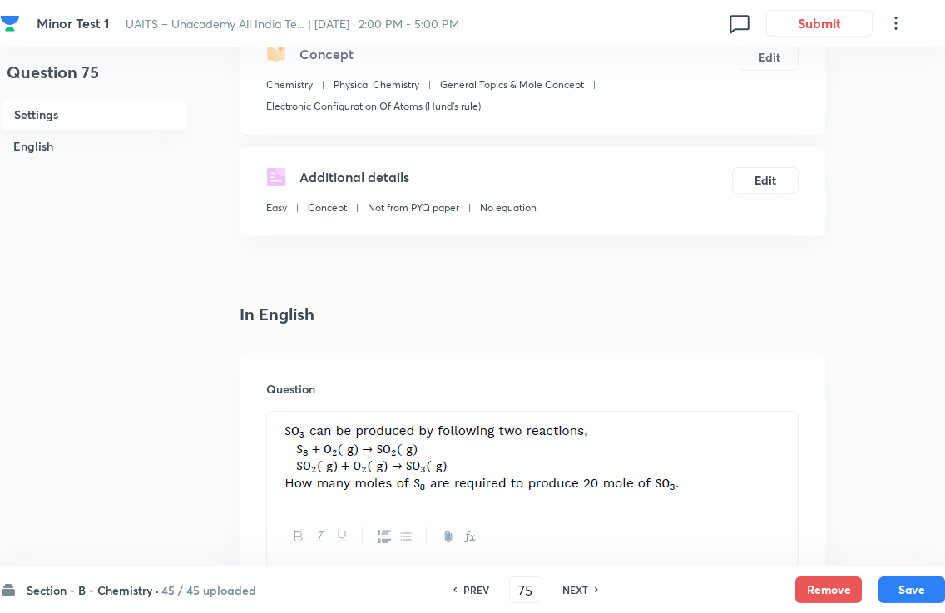
click at [141, 582] on h6 "Section - B - Chemistry ·" at bounding box center [93, 589] width 132 height 17
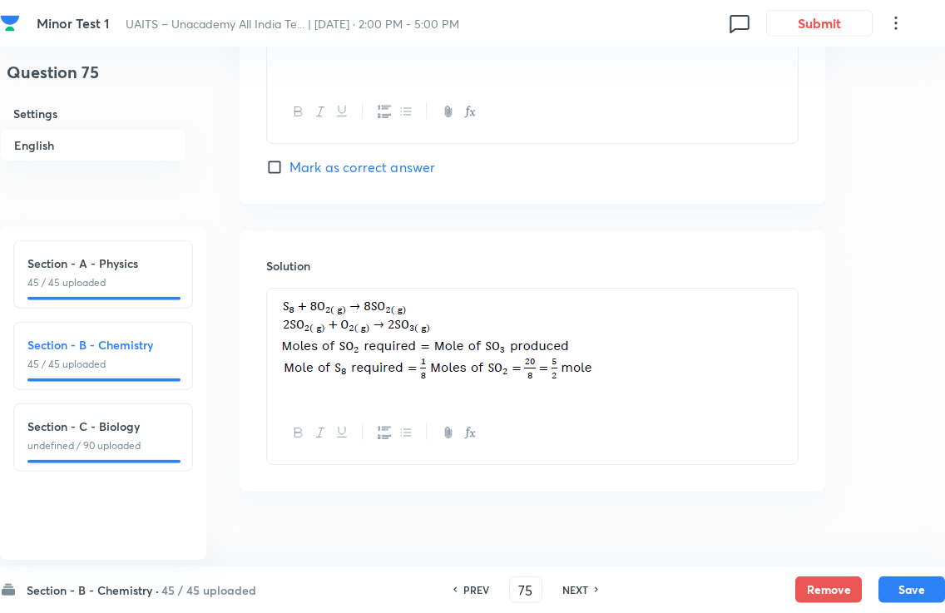
scroll to position [1678, 0]
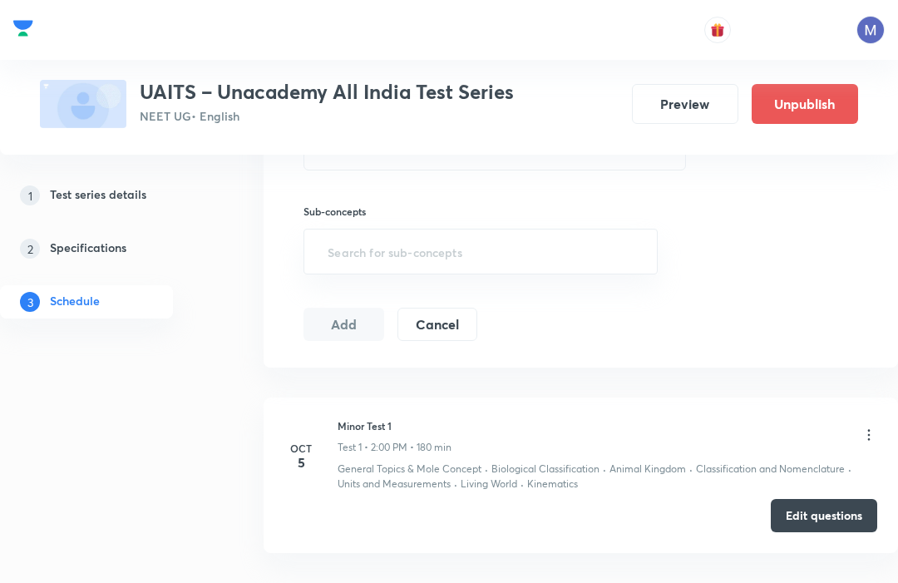
scroll to position [592, 0]
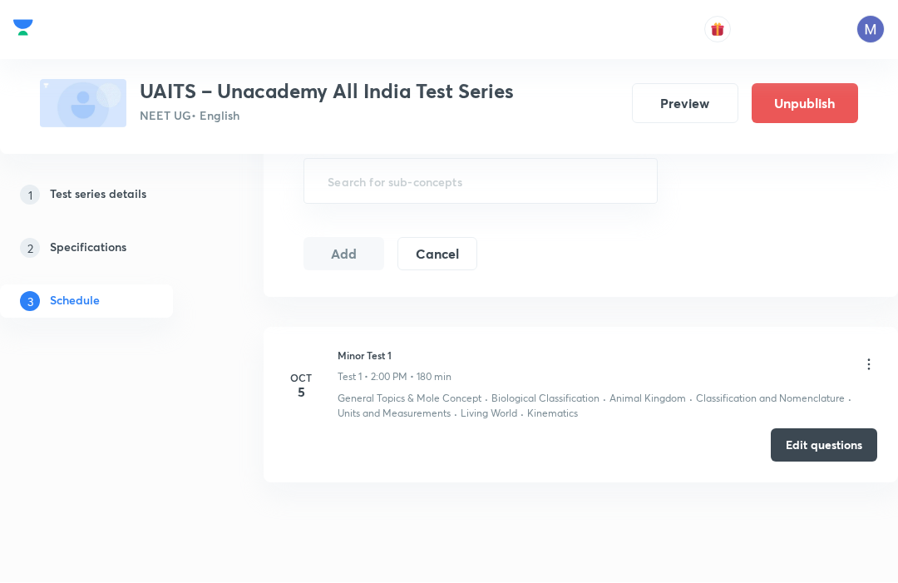
click at [830, 446] on button "Edit questions" at bounding box center [824, 445] width 106 height 33
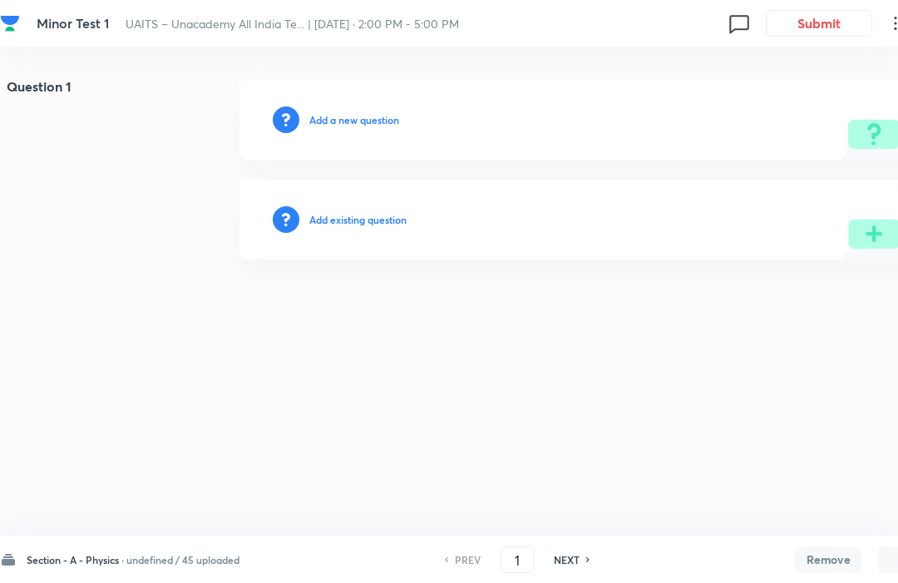
click at [186, 537] on div "Section - A - Physics · undefined / 45 uploaded PREV 1 ​ NEXT Remove Save" at bounding box center [472, 559] width 945 height 47
click at [205, 551] on div "Section - A - Physics · undefined / 45 uploaded" at bounding box center [120, 559] width 240 height 17
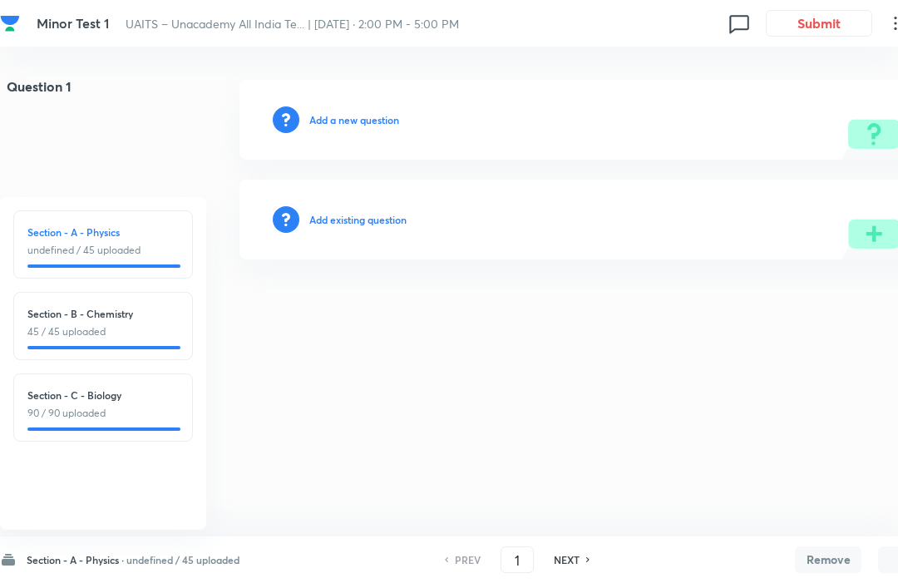
click at [136, 329] on p "45 / 45 uploaded" at bounding box center [102, 331] width 151 height 15
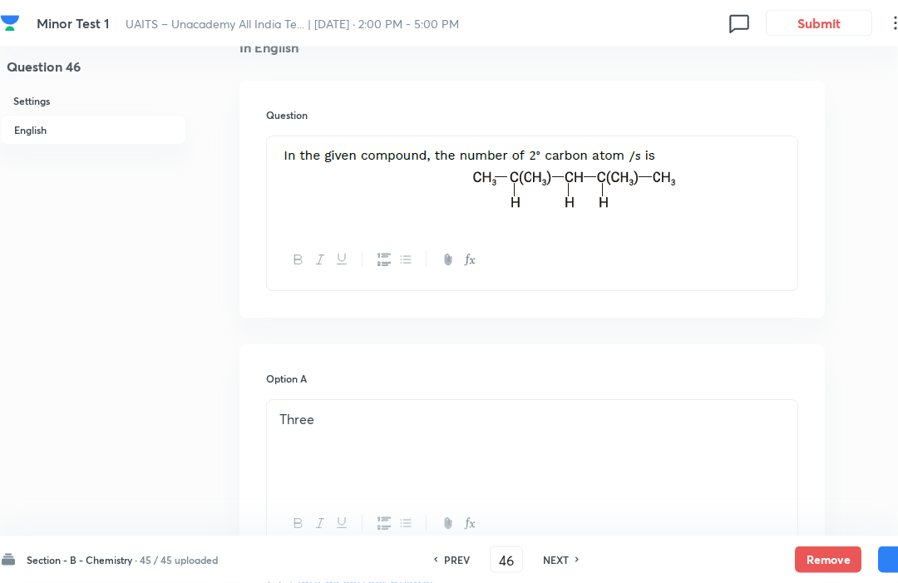
scroll to position [460, 0]
click at [520, 575] on input "46" at bounding box center [507, 560] width 32 height 29
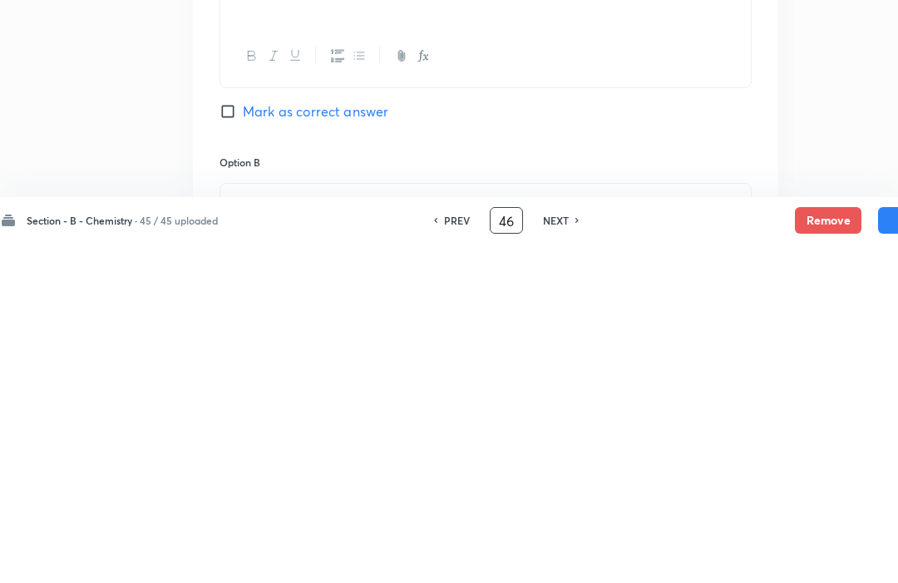
type input "4"
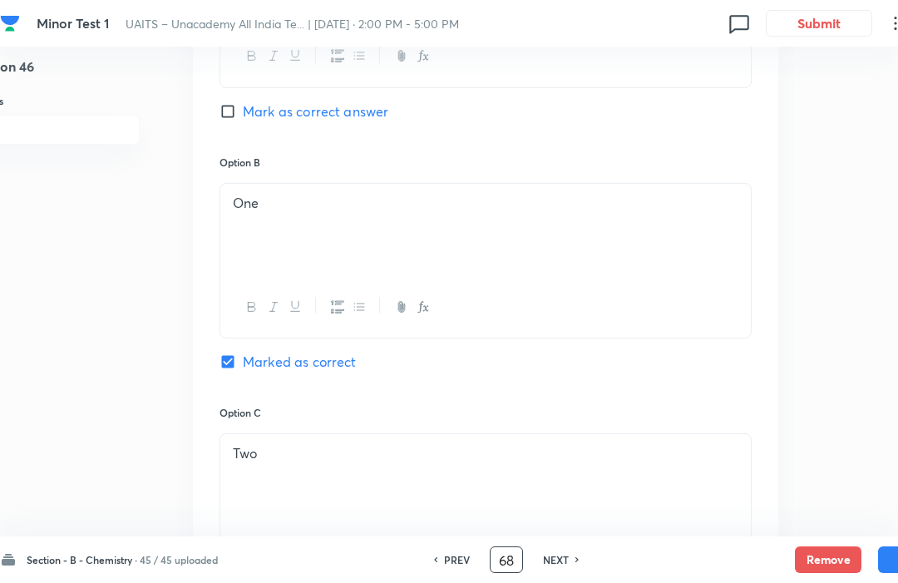
click at [516, 575] on input "68" at bounding box center [507, 560] width 32 height 29
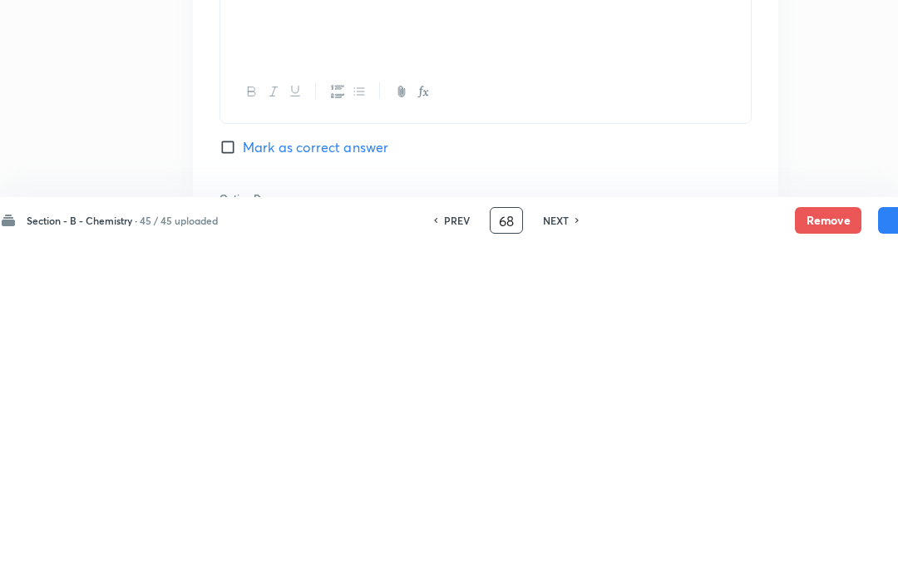
type input "68"
checkbox input "true"
checkbox input "false"
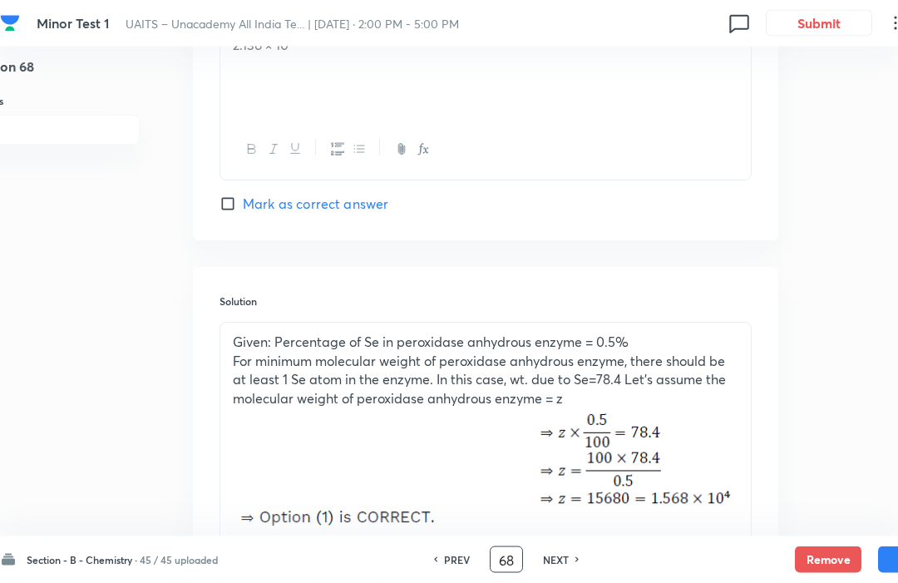
click at [569, 553] on h6 "NEXT" at bounding box center [556, 559] width 26 height 15
type input "69"
checkbox input "false"
checkbox input "true"
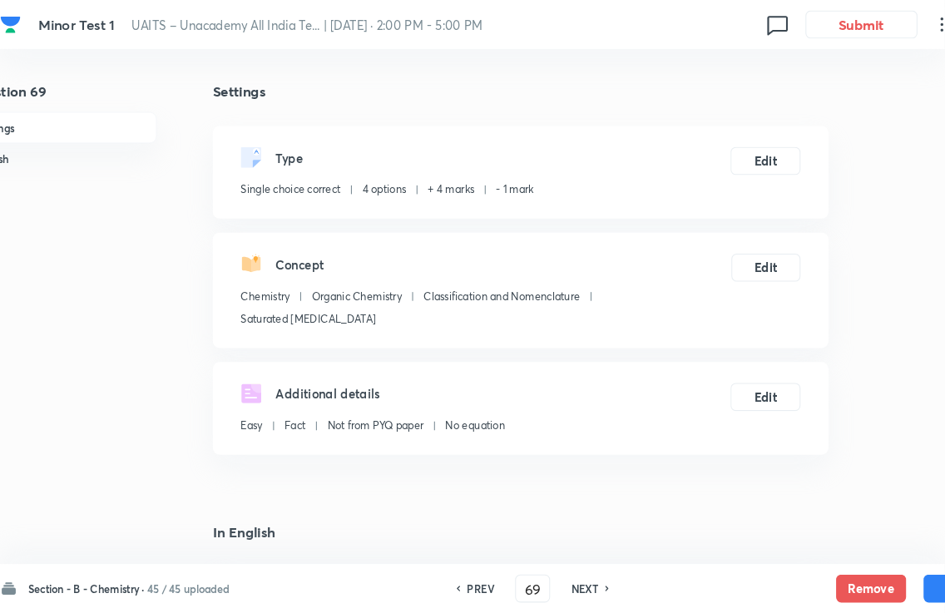
scroll to position [0, 0]
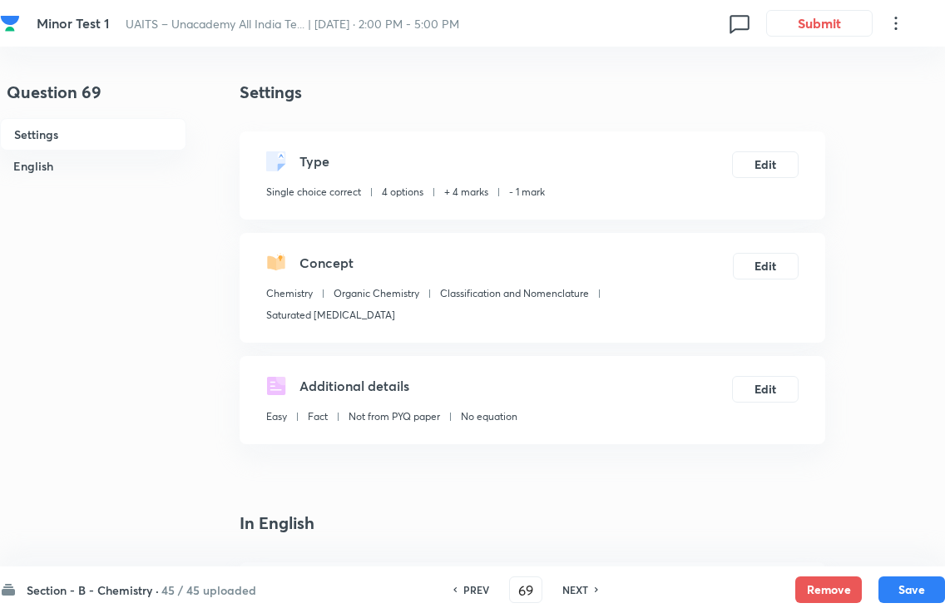
click at [529, 571] on div "Section - B - Chemistry · 45 / 45 uploaded PREV 69 ​ NEXT Remove Save" at bounding box center [472, 589] width 945 height 47
click at [535, 582] on input "69" at bounding box center [526, 590] width 32 height 29
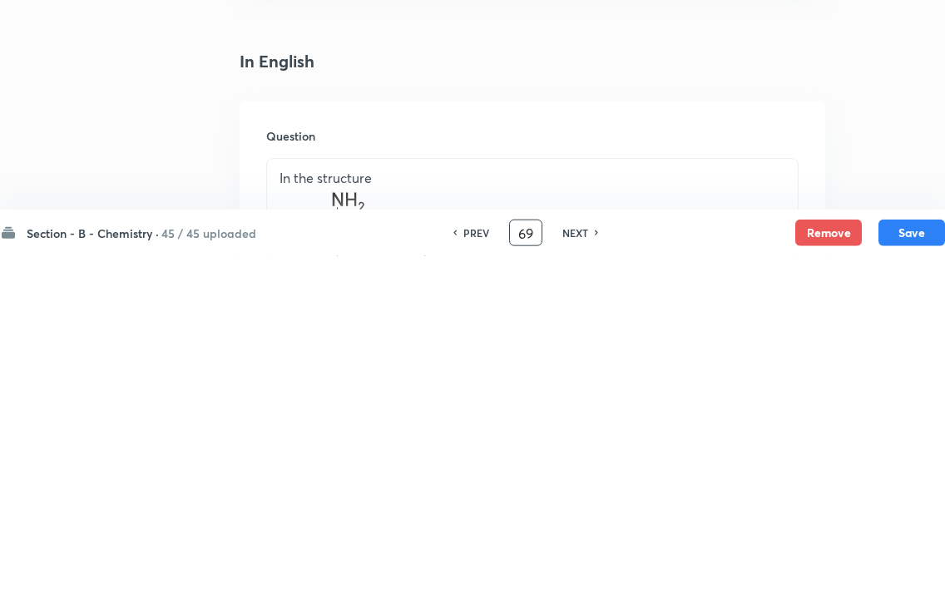
type input "6"
type input "75"
checkbox input "false"
checkbox input "true"
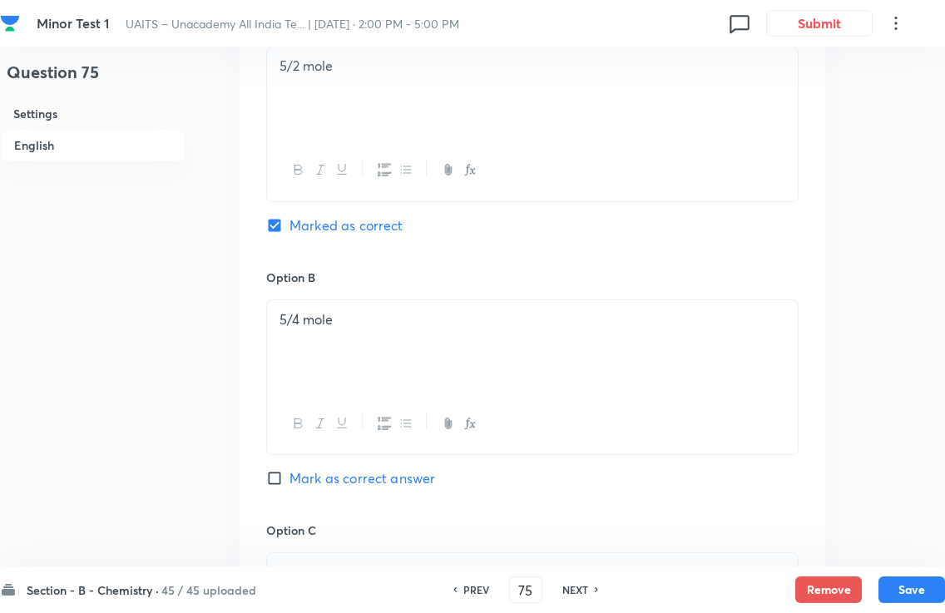
scroll to position [833, 0]
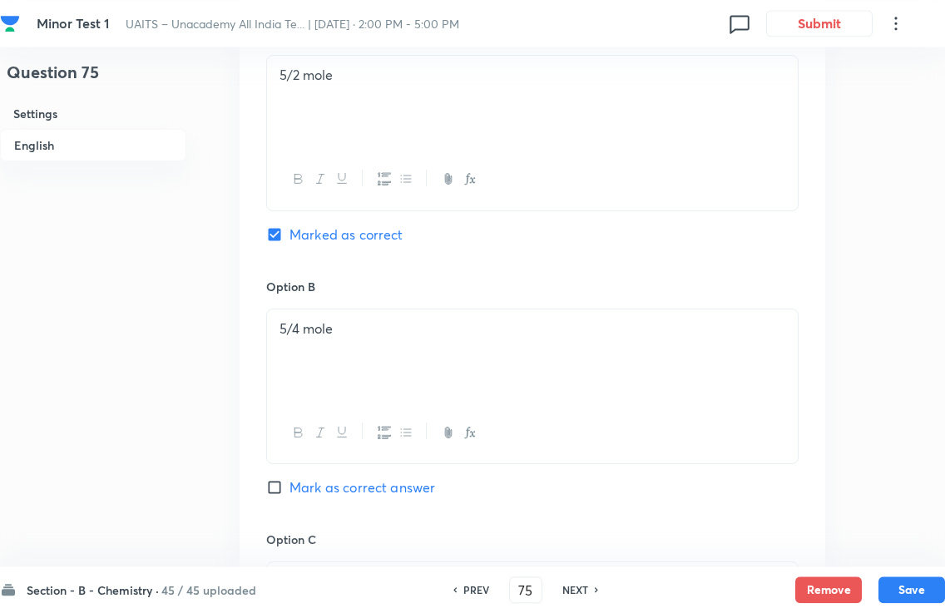
click at [436, 202] on div at bounding box center [532, 179] width 531 height 61
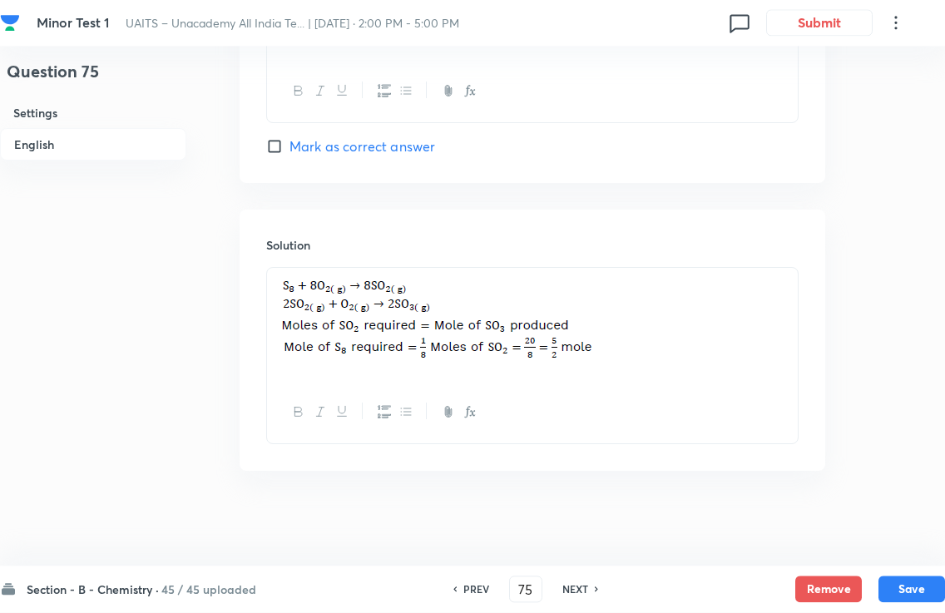
scroll to position [1680, 0]
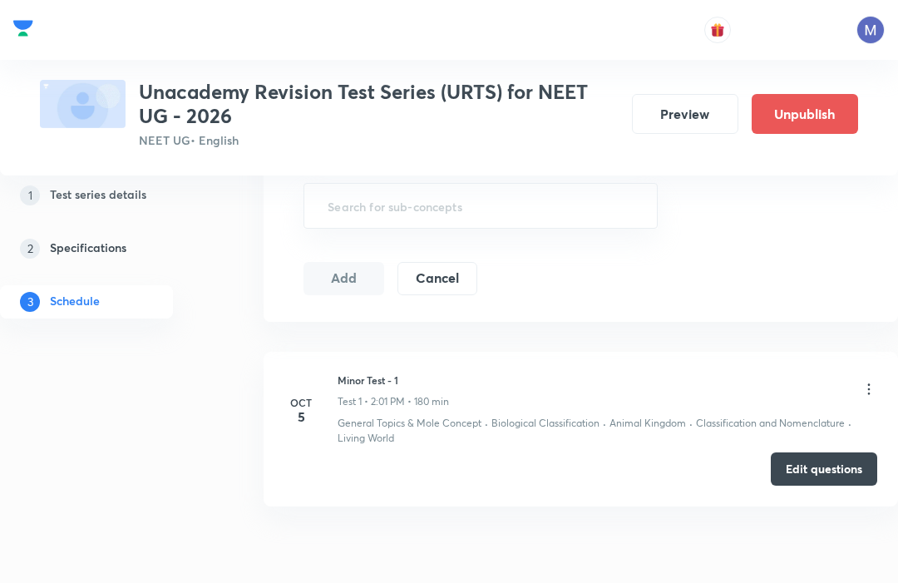
scroll to position [1027, 0]
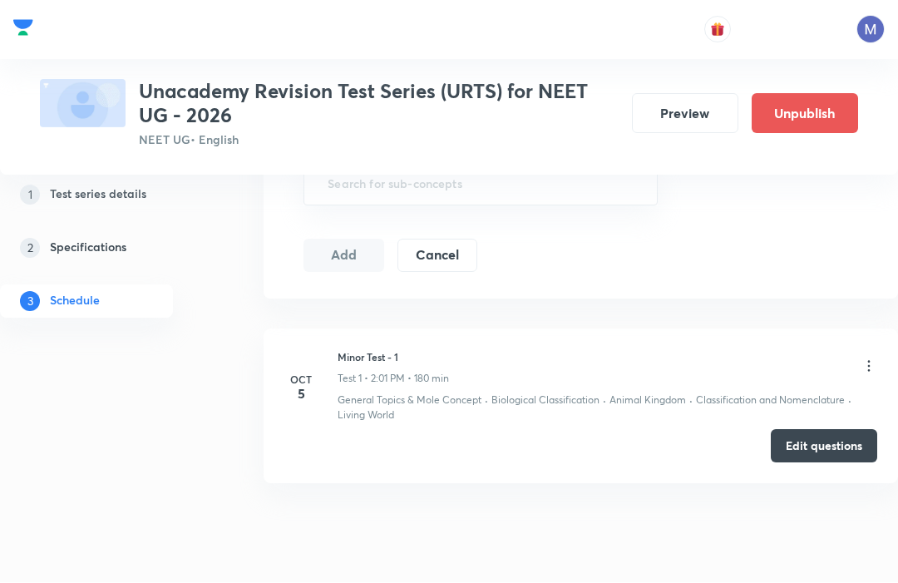
click at [832, 450] on button "Edit questions" at bounding box center [824, 446] width 106 height 33
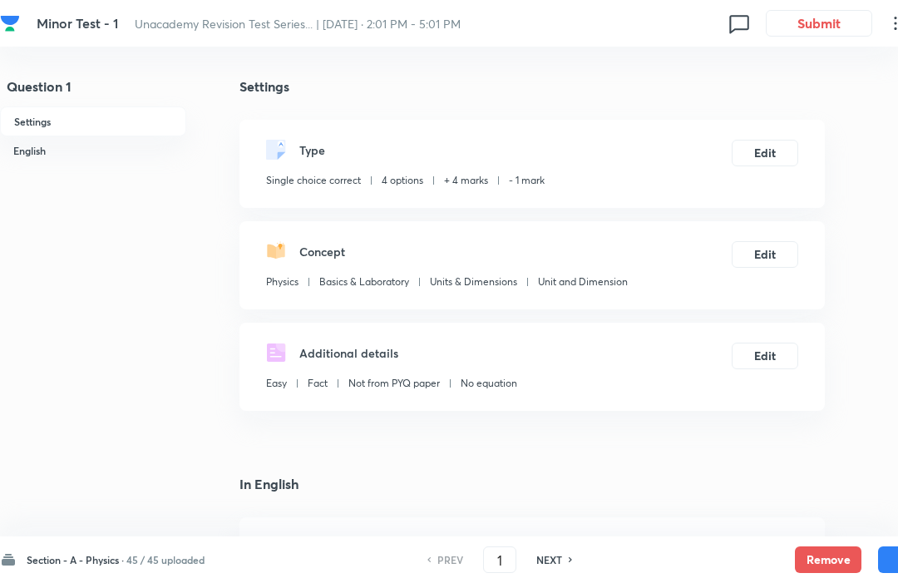
click at [166, 556] on h6 "45 / 45 uploaded" at bounding box center [165, 559] width 78 height 15
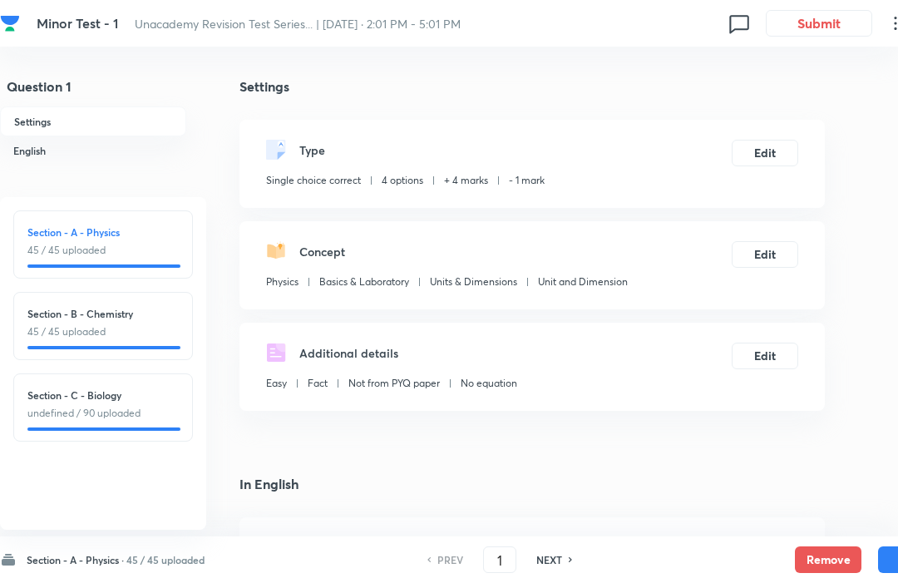
click at [164, 327] on p "45 / 45 uploaded" at bounding box center [102, 331] width 151 height 15
checkbox input "false"
type input "46"
checkbox input "true"
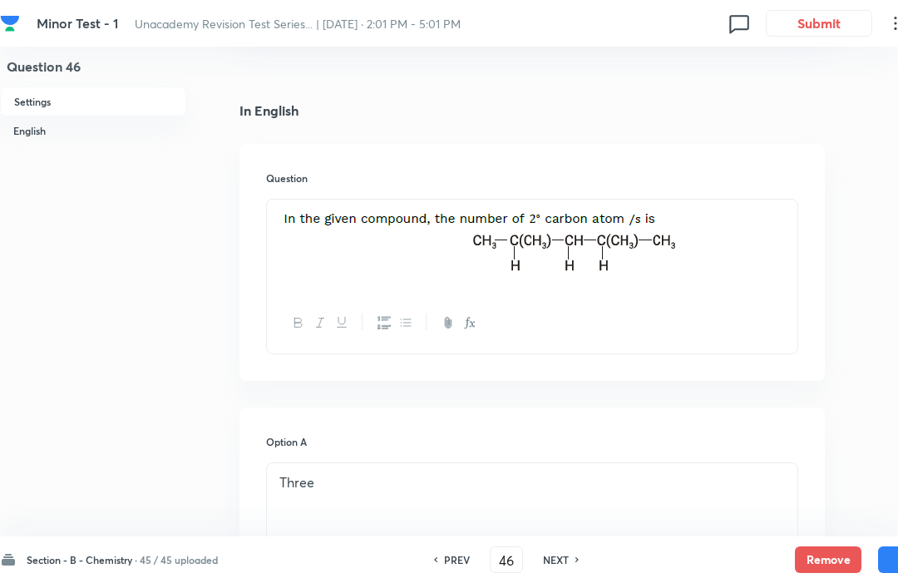
scroll to position [401, 0]
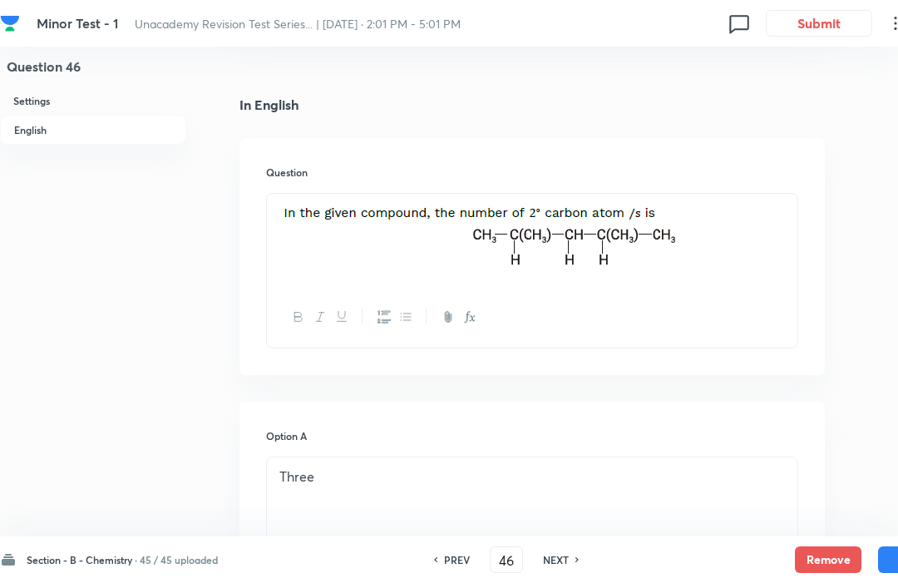
click at [512, 575] on input "46" at bounding box center [507, 560] width 32 height 29
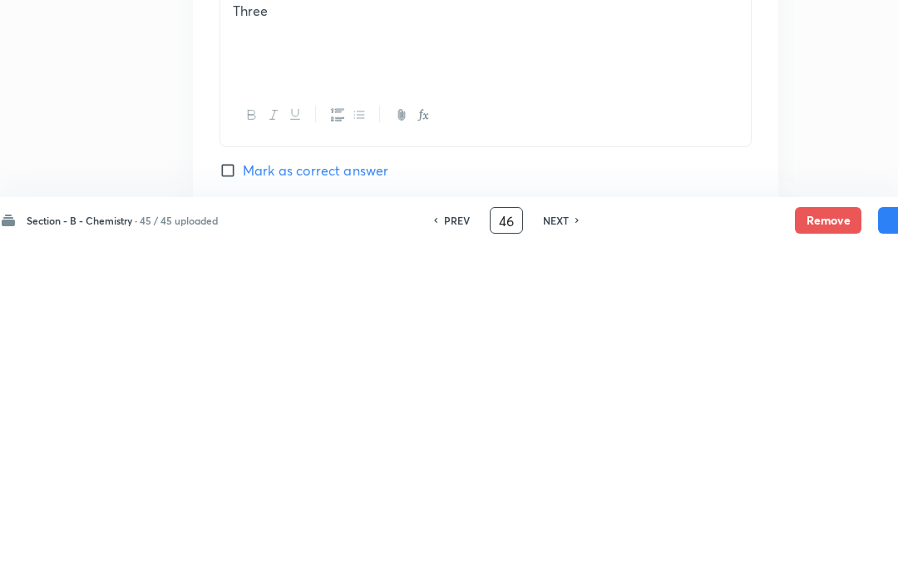
type input "4"
type input "68"
checkbox input "false"
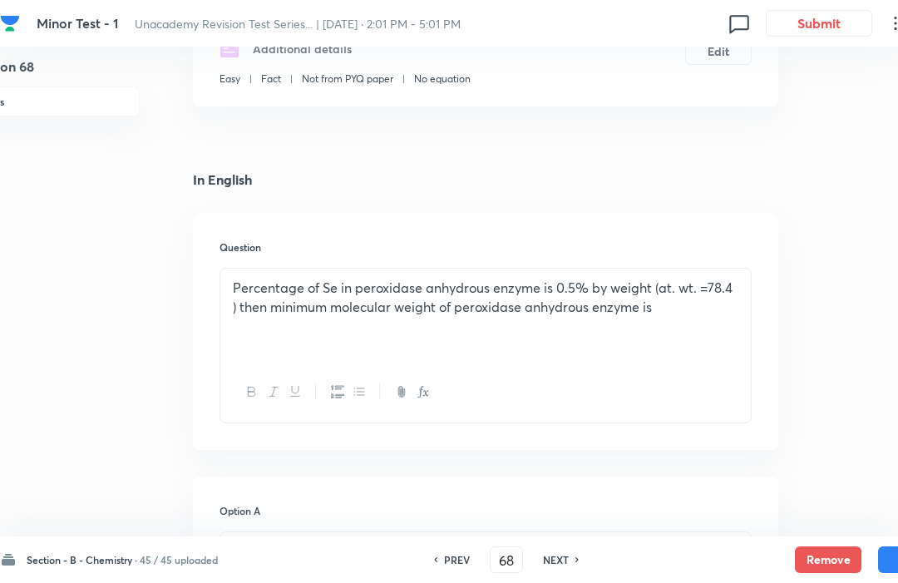
scroll to position [324, 47]
click at [571, 553] on div "NEXT" at bounding box center [558, 559] width 44 height 15
checkbox input "false"
type input "69"
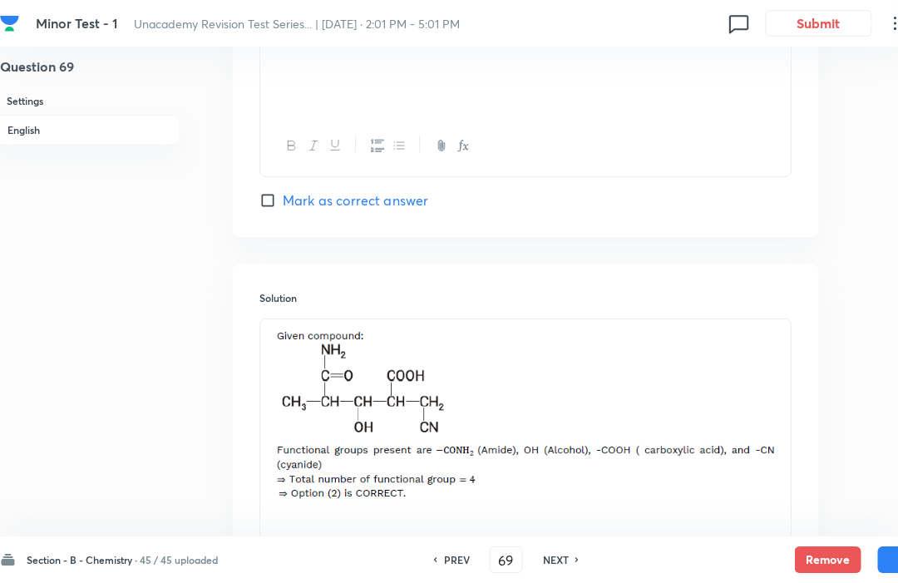
scroll to position [1683, 6]
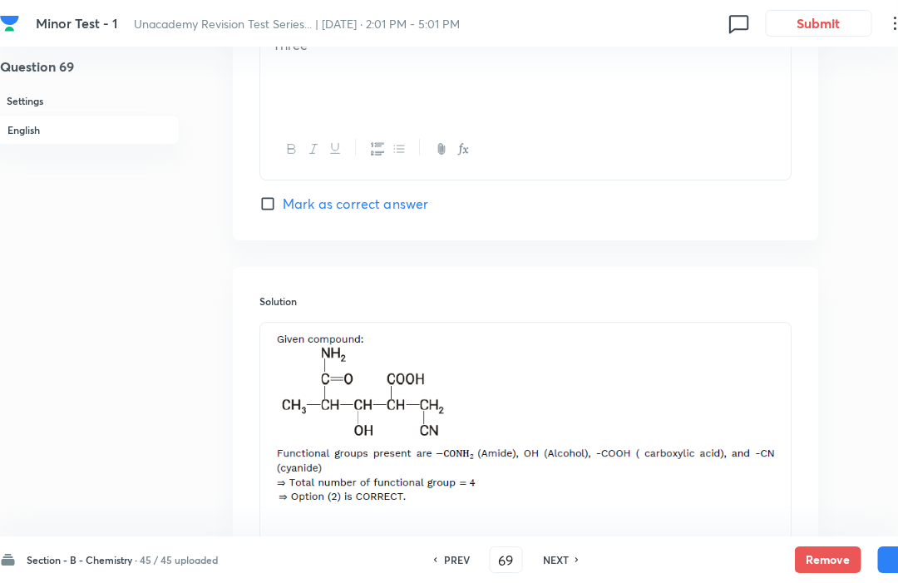
click at [569, 567] on h6 "NEXT" at bounding box center [556, 559] width 26 height 15
checkbox input "false"
type input "70"
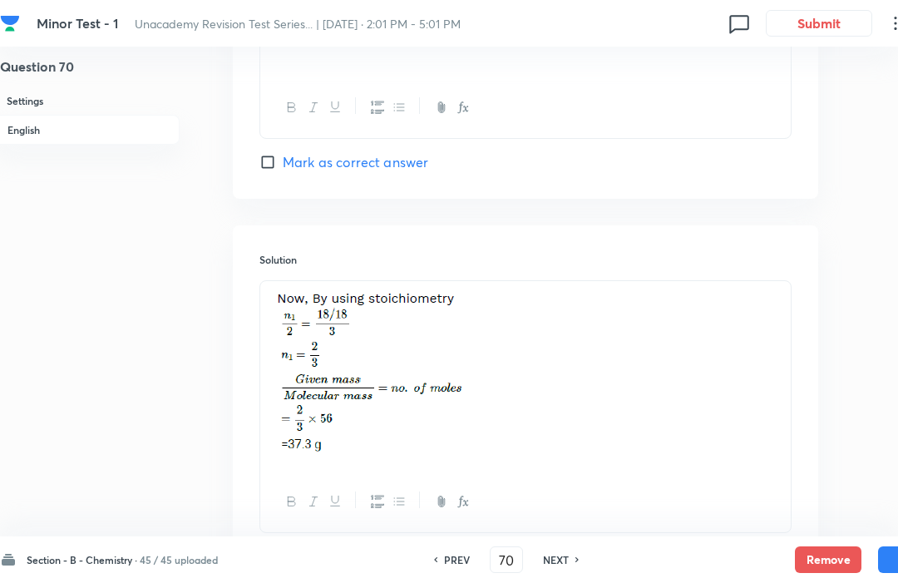
scroll to position [1628, 7]
click at [457, 561] on h6 "PREV" at bounding box center [457, 559] width 26 height 15
checkbox input "false"
type input "69"
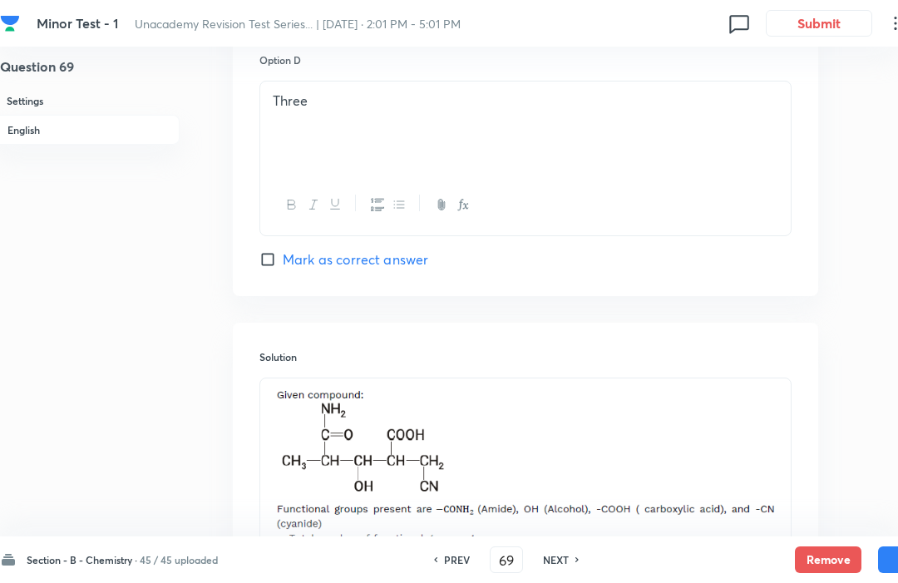
click at [460, 553] on h6 "PREV" at bounding box center [457, 559] width 26 height 15
checkbox input "false"
type input "68"
checkbox input "true"
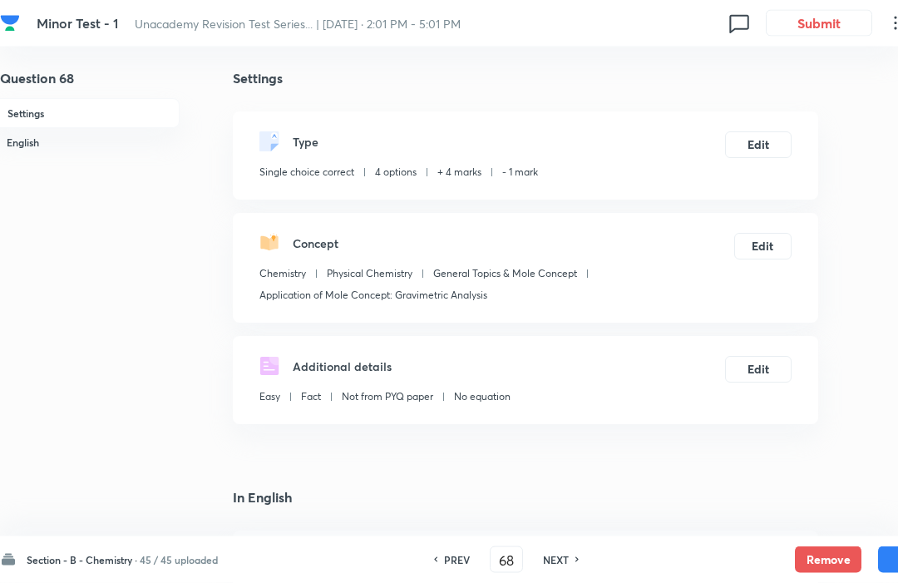
scroll to position [0, 7]
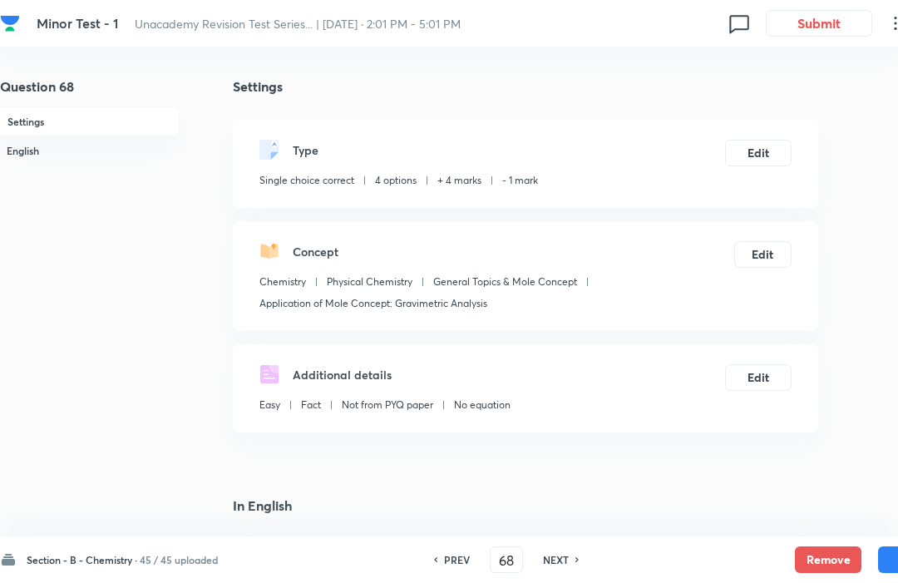
click at [516, 553] on input "68" at bounding box center [507, 560] width 32 height 29
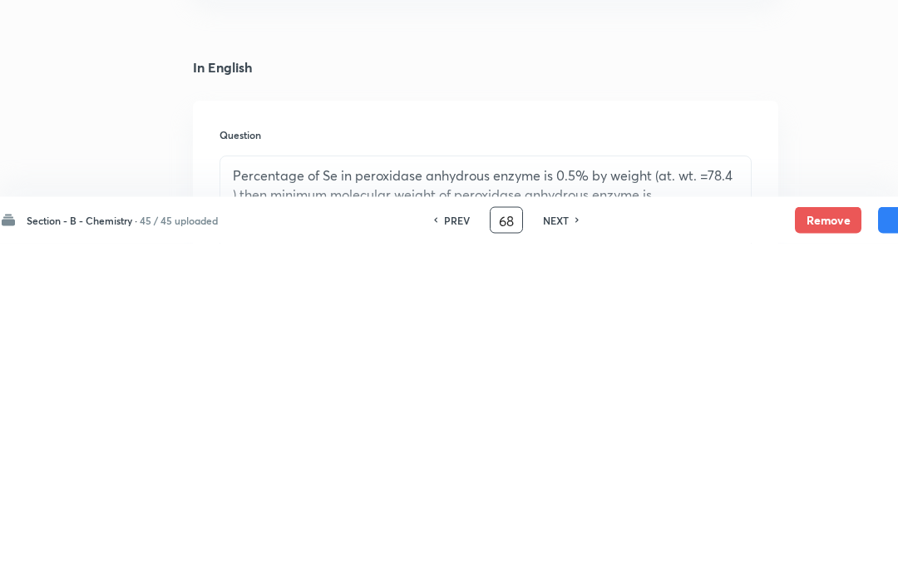
type input "6"
type input "75"
checkbox input "true"
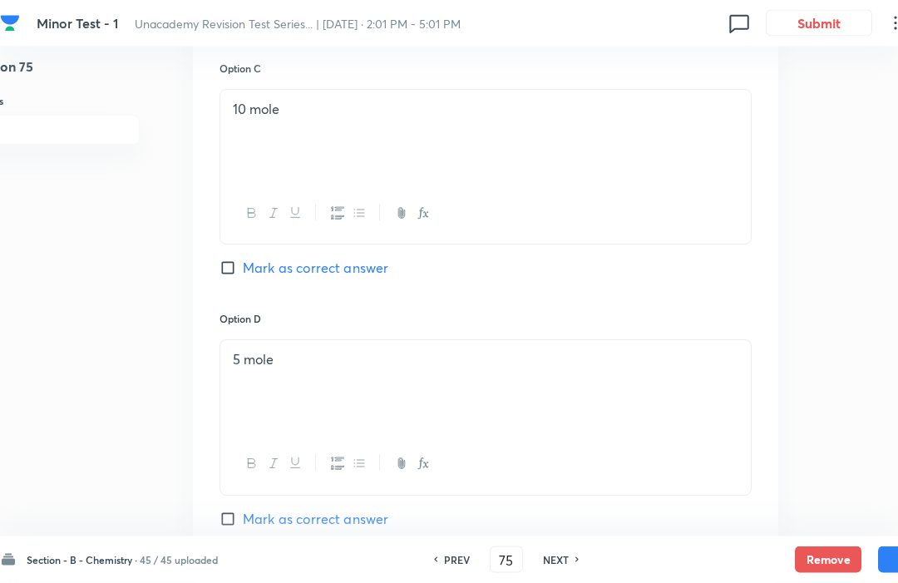
click at [263, 274] on span "Mark as correct answer" at bounding box center [316, 269] width 146 height 20
click at [243, 274] on input "Mark as correct answer" at bounding box center [231, 268] width 23 height 17
checkbox input "true"
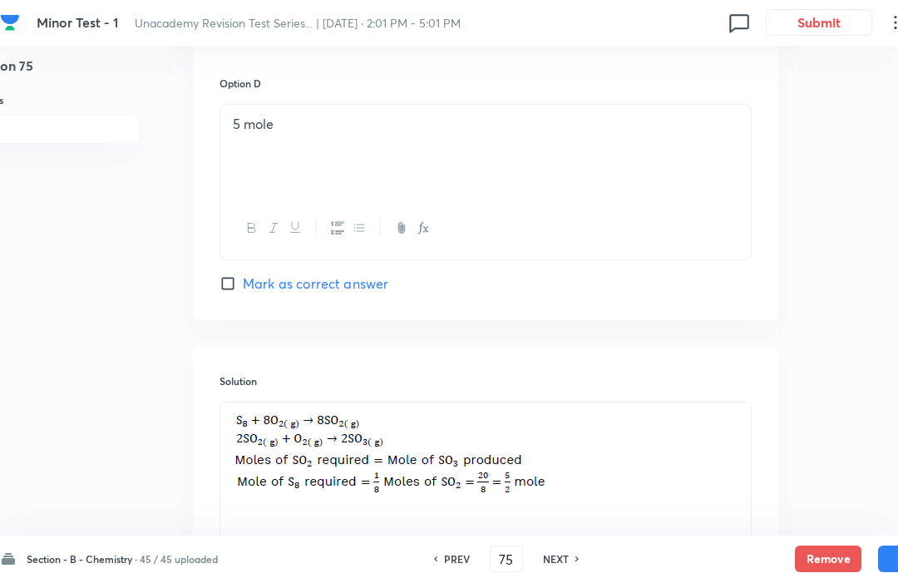
checkbox input "false"
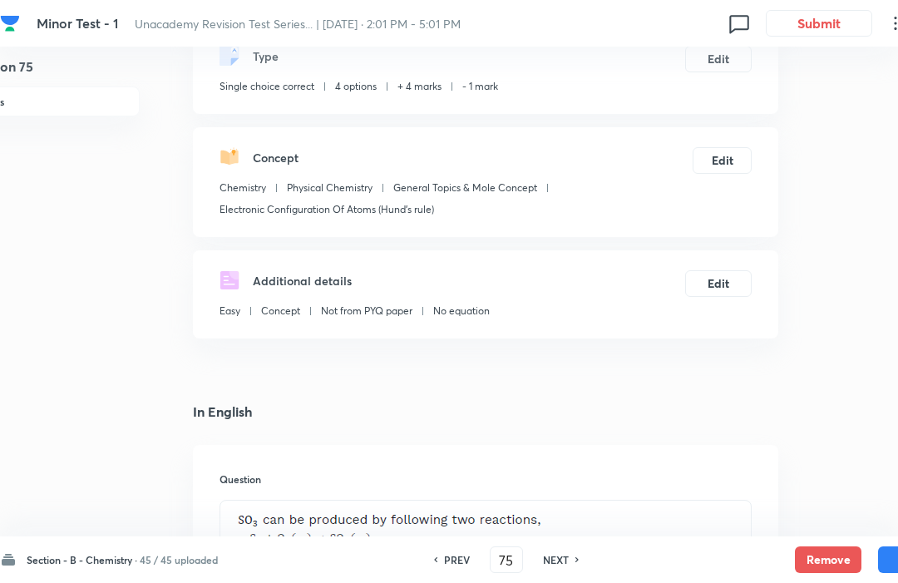
scroll to position [23, 47]
